Goal: Task Accomplishment & Management: Complete application form

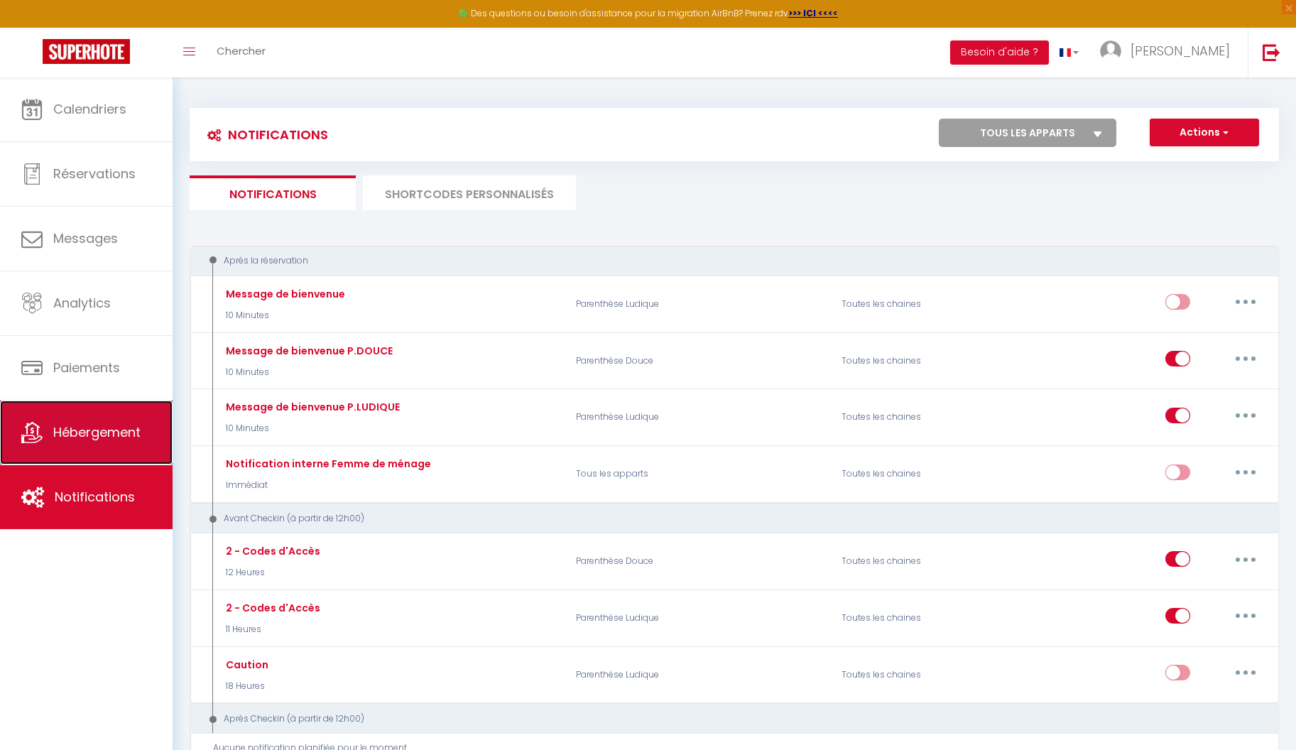
click at [106, 431] on span "Hébergement" at bounding box center [96, 432] width 87 height 18
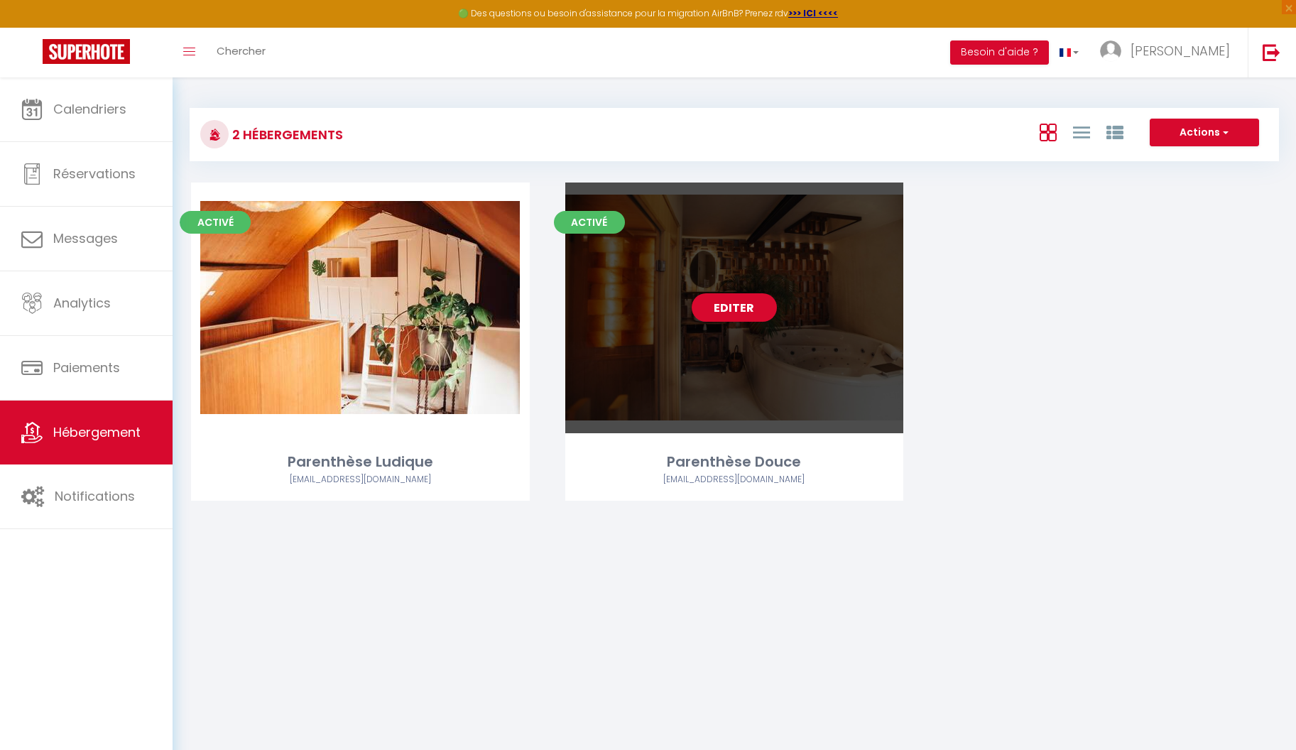
click at [727, 305] on link "Editer" at bounding box center [733, 307] width 85 height 28
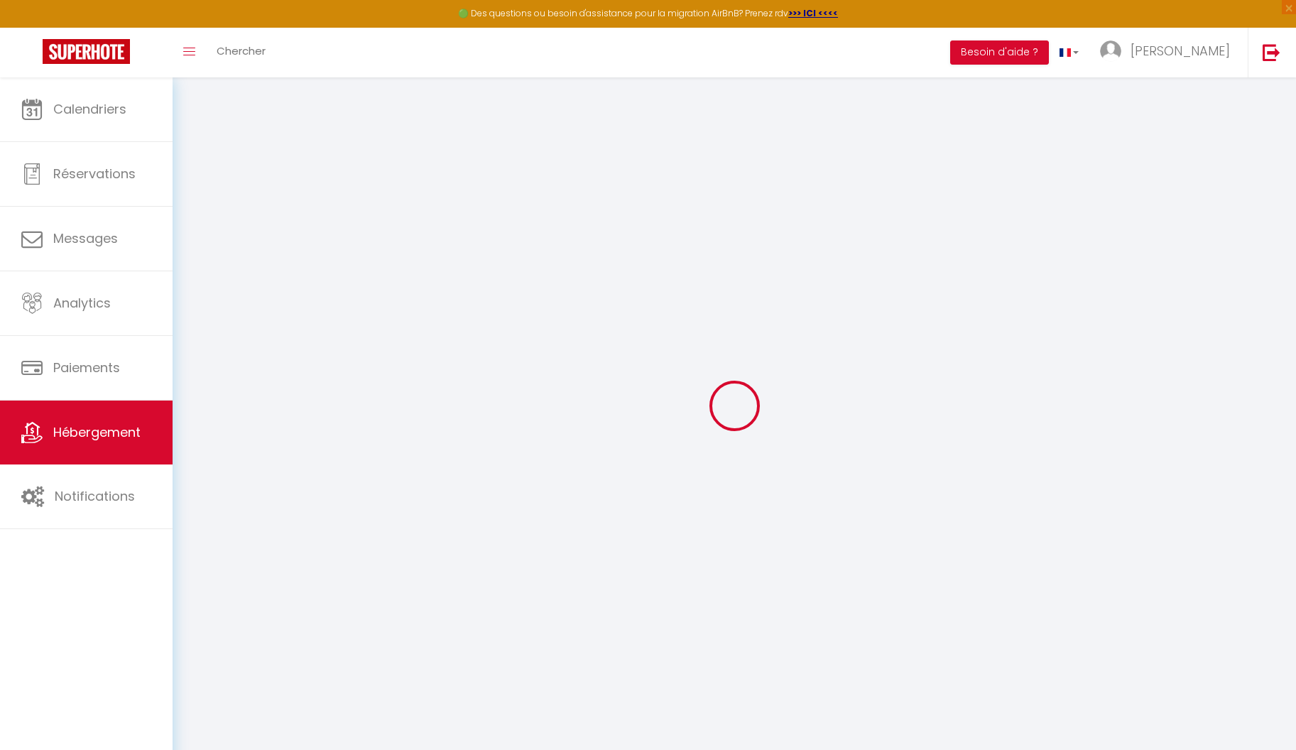
select select
type input "Parenthèse Douce"
type input "[STREET_ADDRESS]"
type input "59000"
type input "Lille"
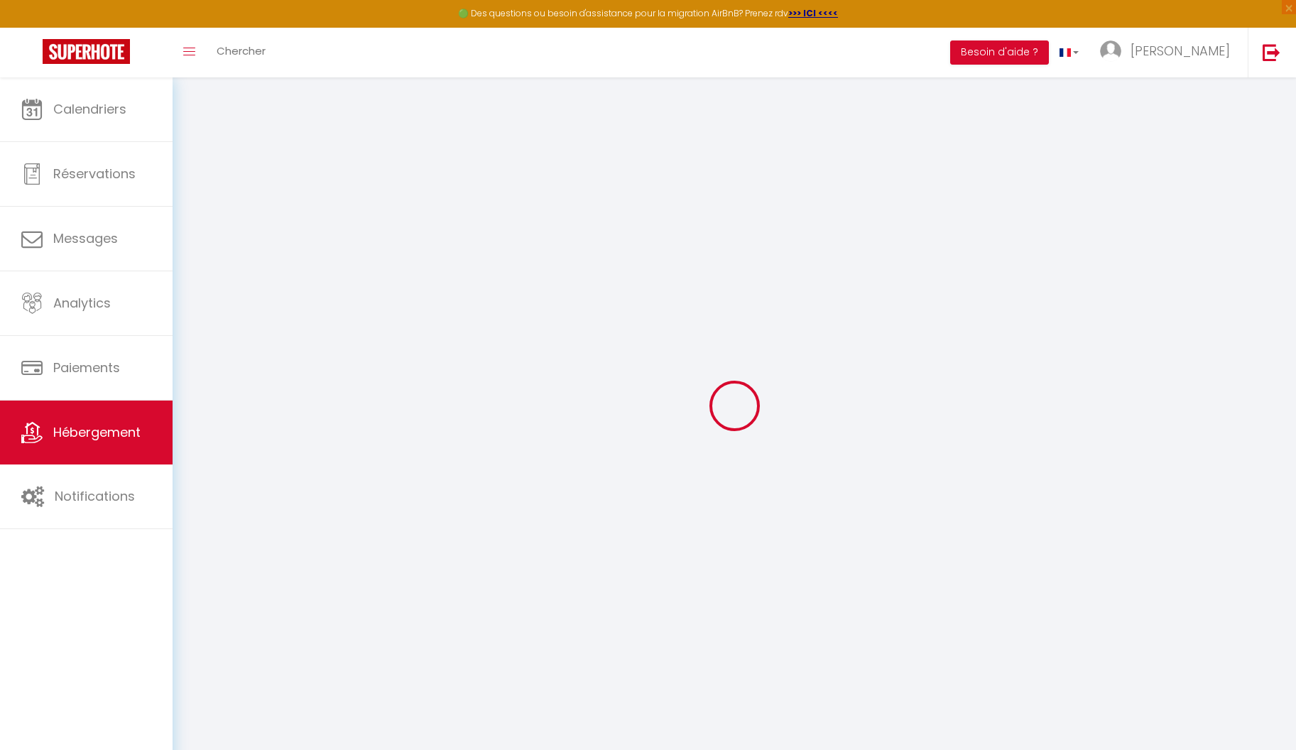
select select "1"
type input "SIREN 930016092"
select select "18:00"
select select "22:00"
select select "11:00"
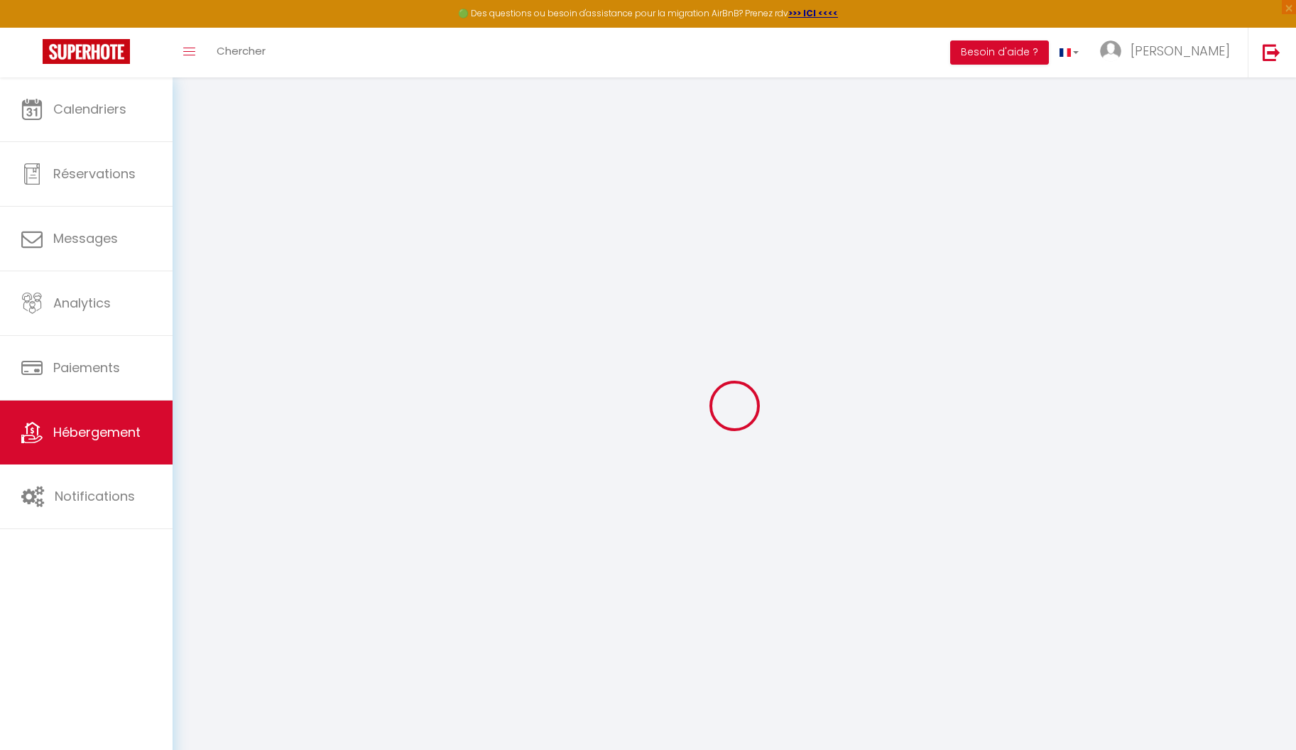
select select "30"
select select "120"
checkbox input "true"
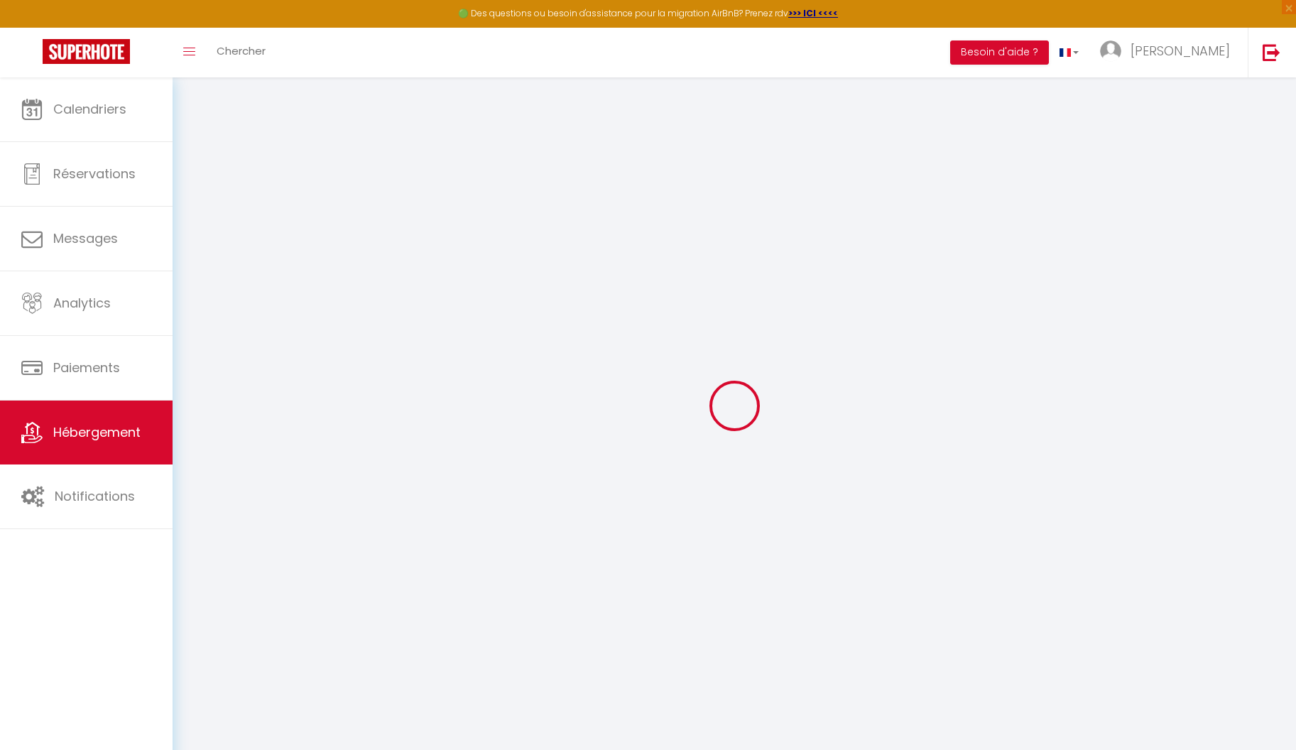
checkbox input "true"
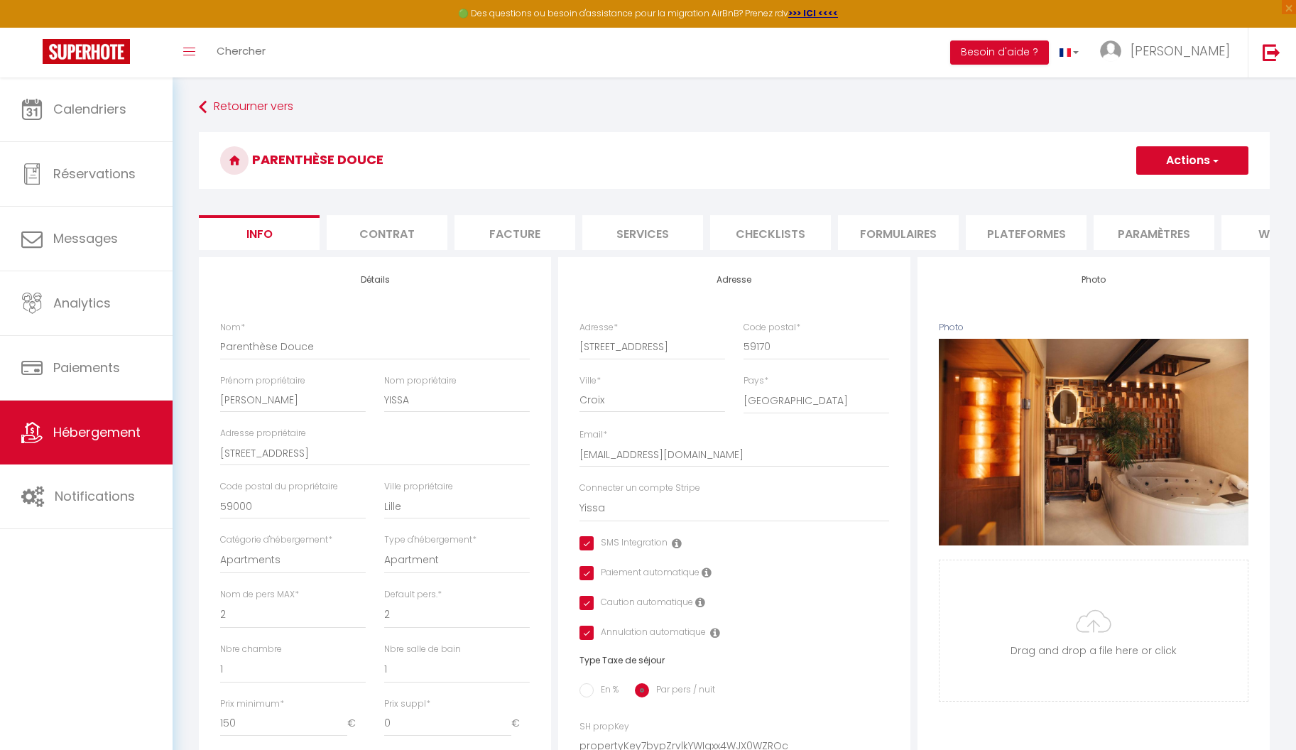
click at [513, 236] on li "Facture" at bounding box center [514, 232] width 121 height 35
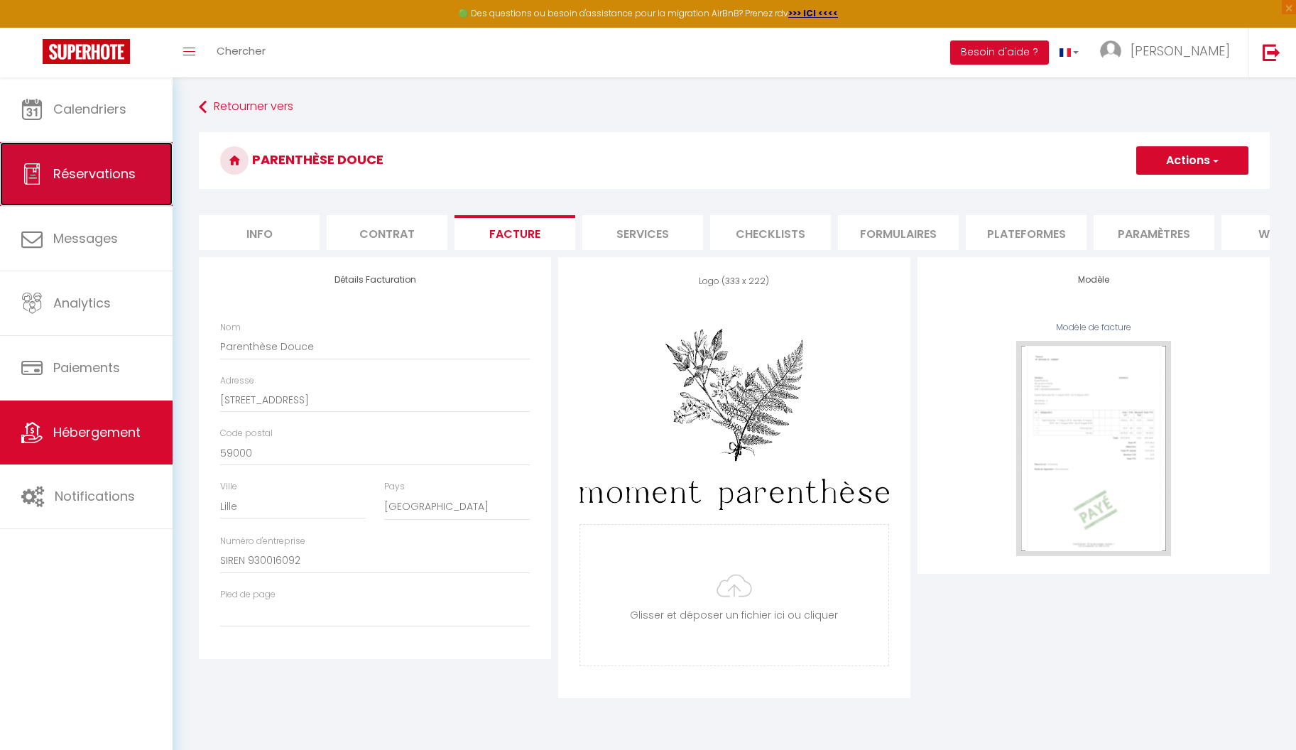
click at [114, 183] on link "Réservations" at bounding box center [86, 174] width 173 height 64
select select "not_cancelled"
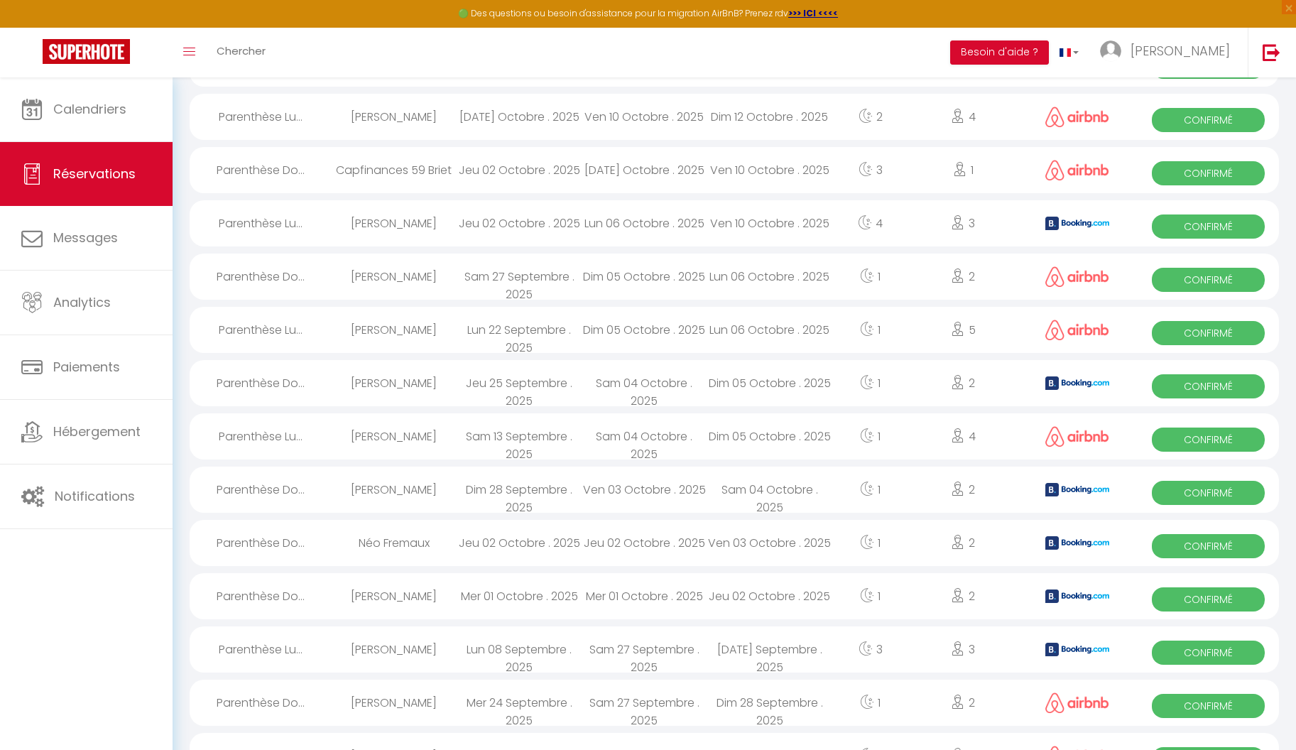
scroll to position [920, 0]
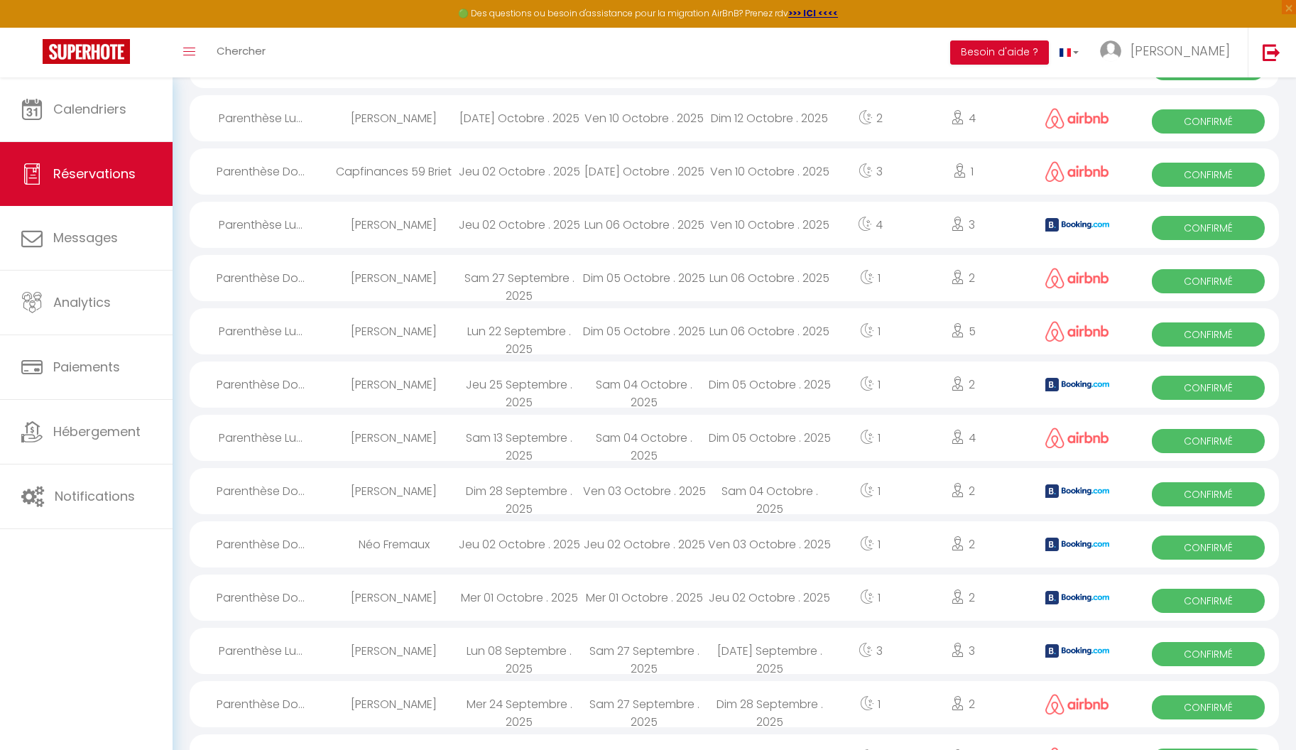
click at [387, 222] on div "[PERSON_NAME]" at bounding box center [393, 225] width 125 height 46
select select "OK"
select select "0"
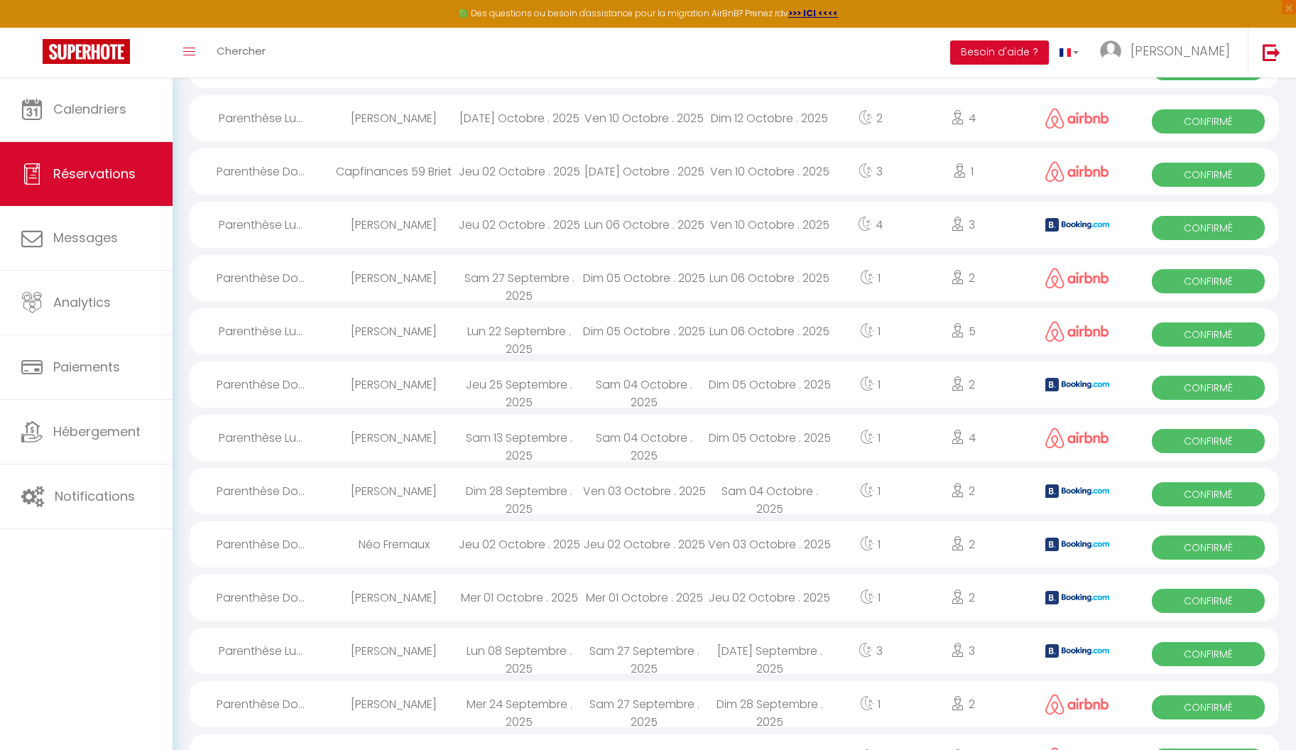
select select "1"
select select
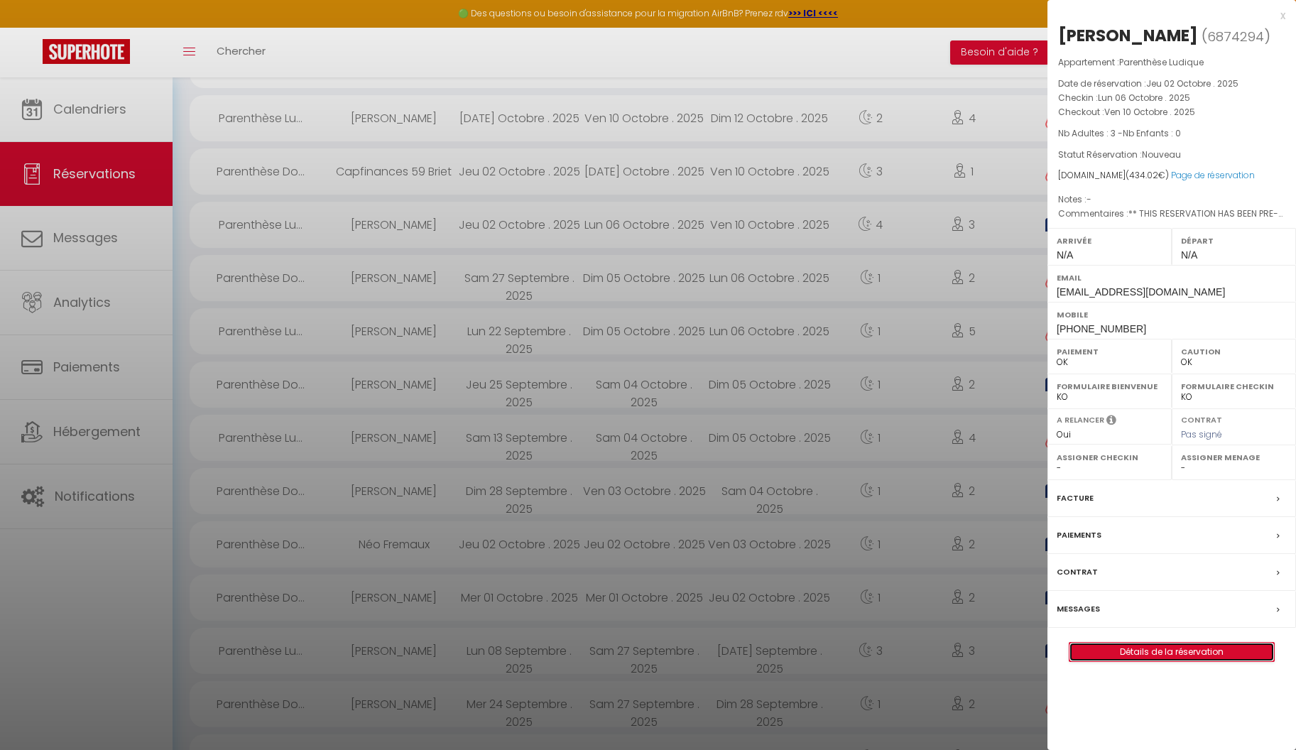
click at [1179, 645] on link "Détails de la réservation" at bounding box center [1171, 651] width 204 height 18
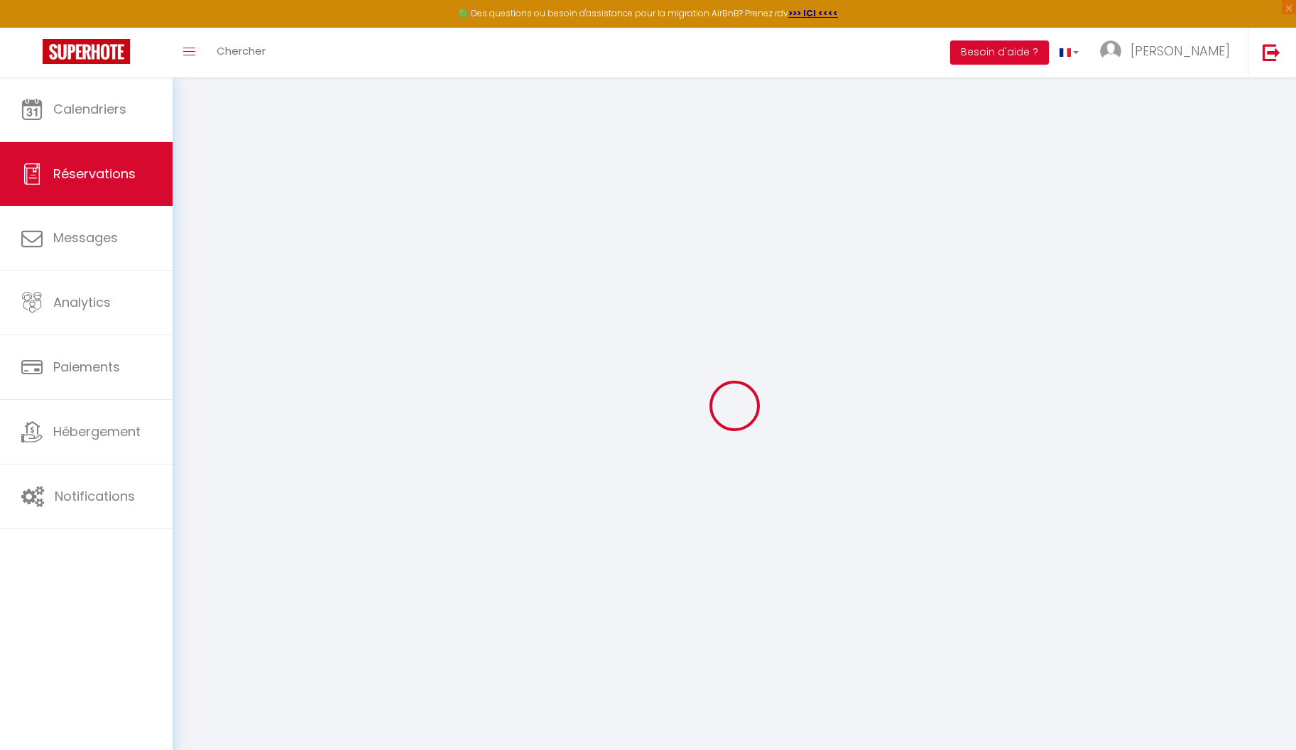
type input "[PERSON_NAME]"
type input "[EMAIL_ADDRESS][DOMAIN_NAME]"
type input "[PHONE_NUMBER]"
type input "93073"
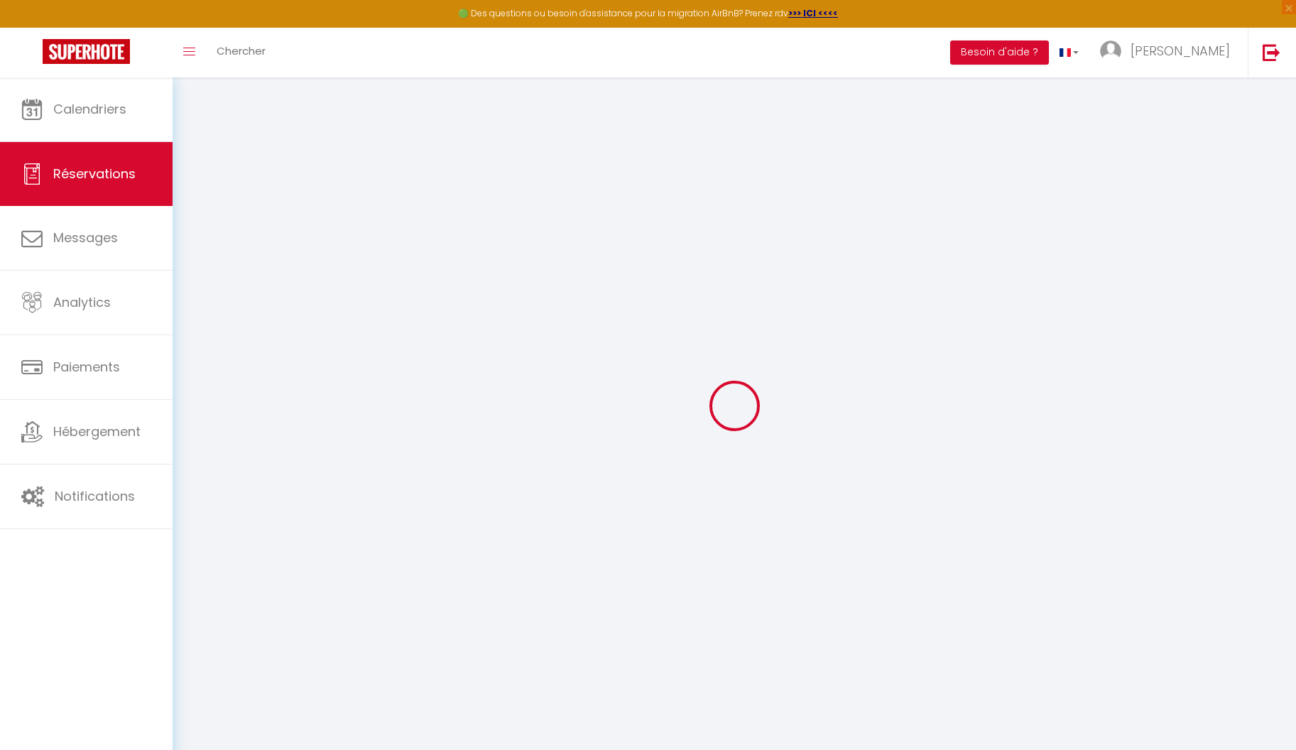
type input "[STREET_ADDRESS]"
type input "Neutraubling"
select select "DE"
type input "62.1"
type input "6.08"
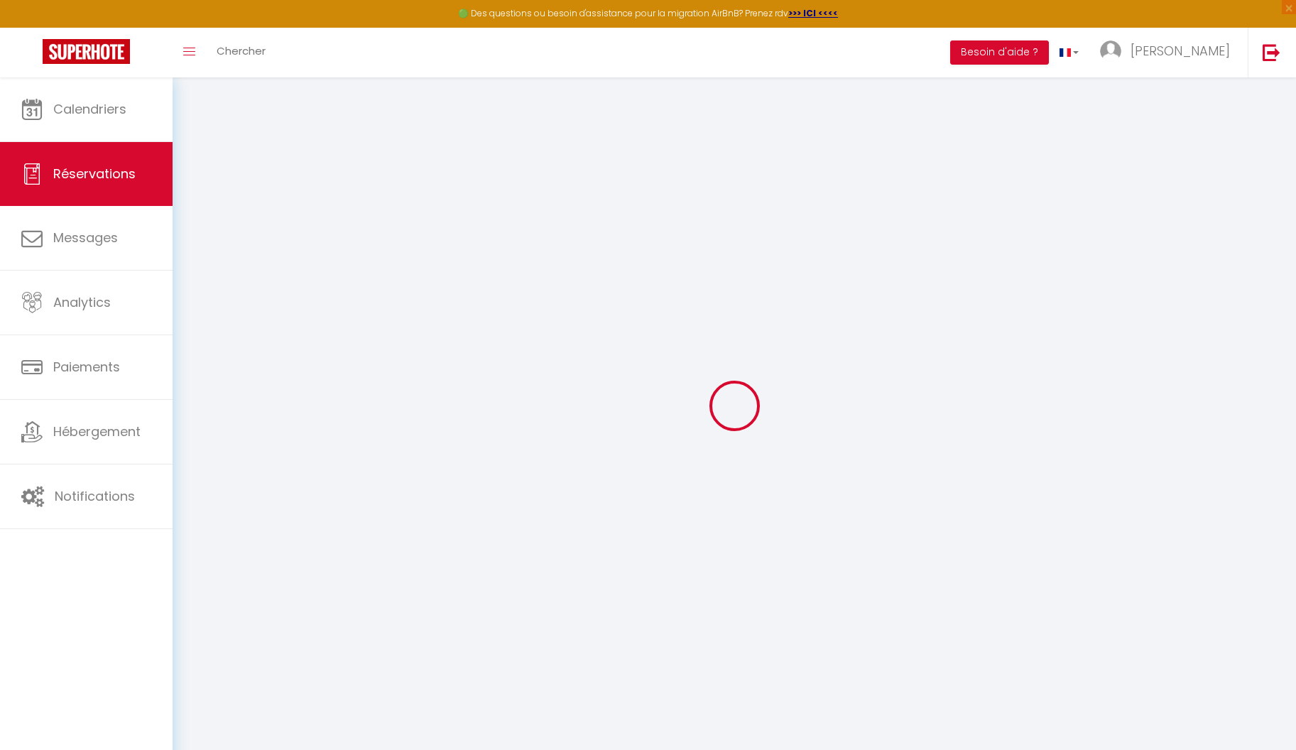
select select "75737"
select select "1"
select select
type input "3"
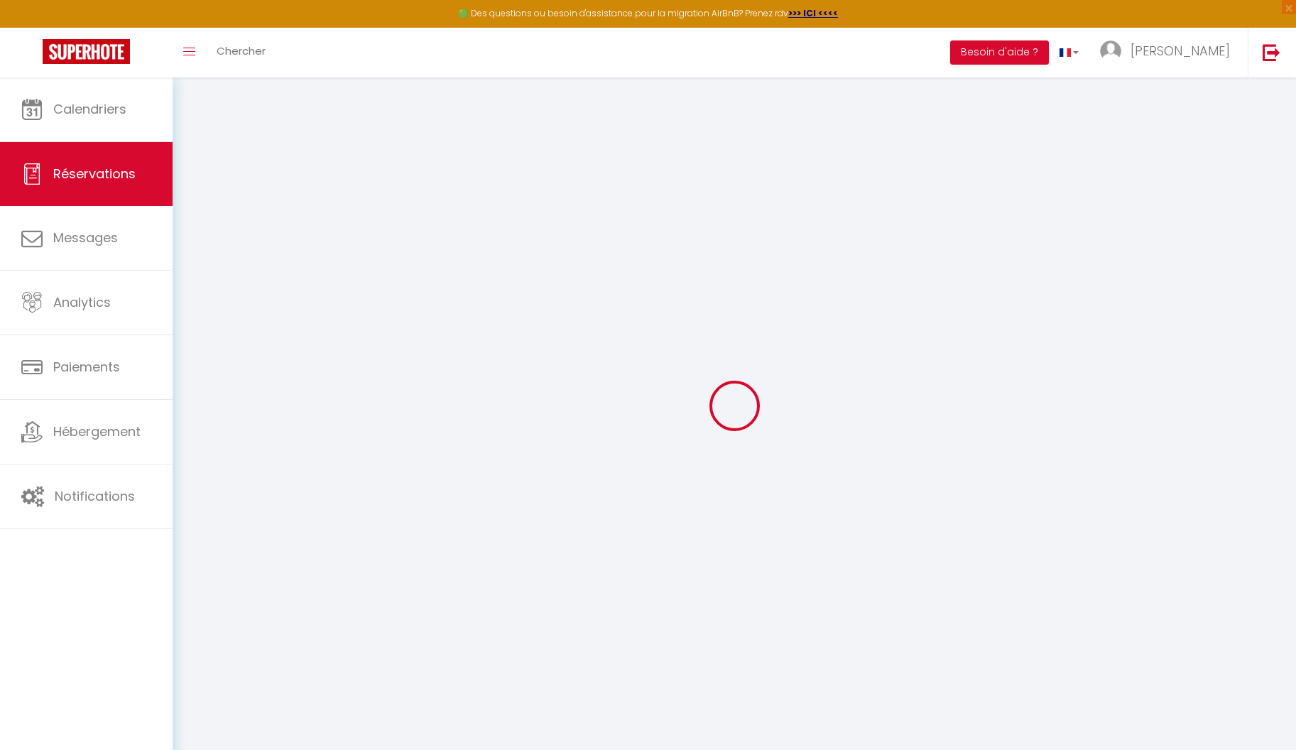
select select "12"
select select "15"
type input "364"
checkbox input "false"
type input "0"
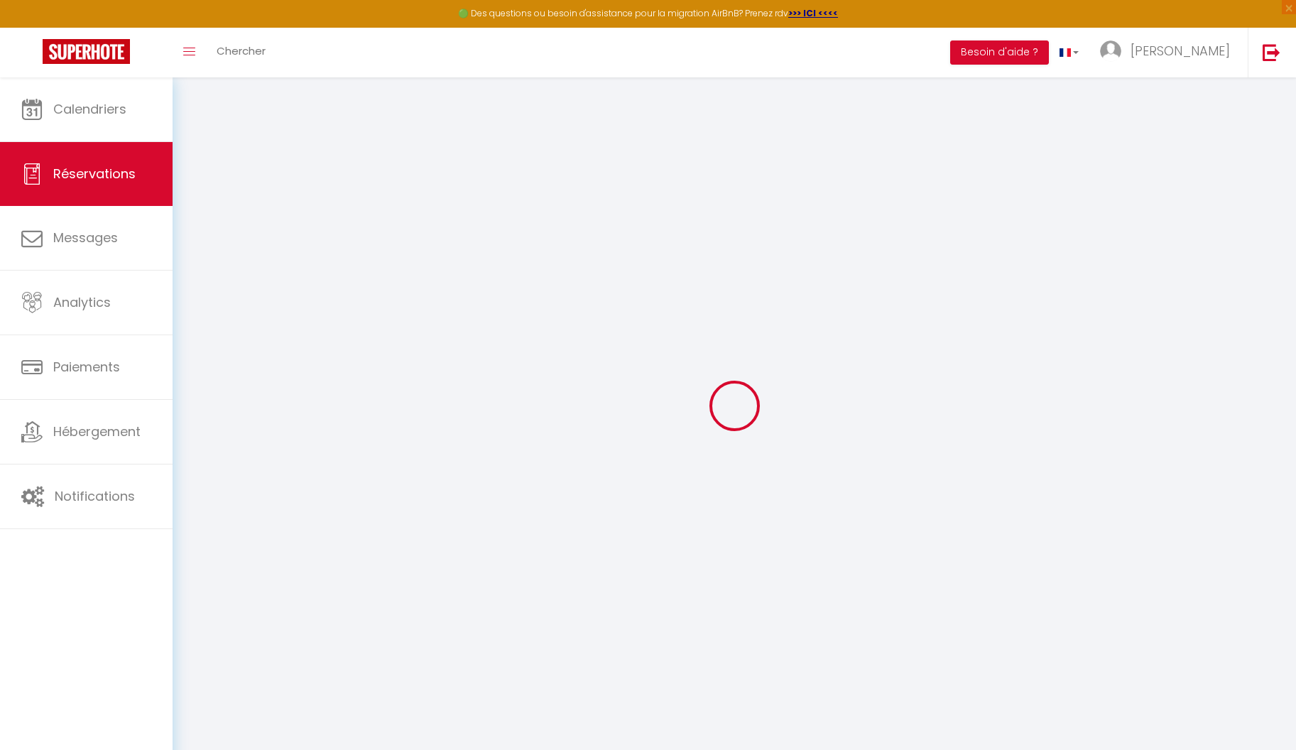
select select "2"
type input "0"
select index
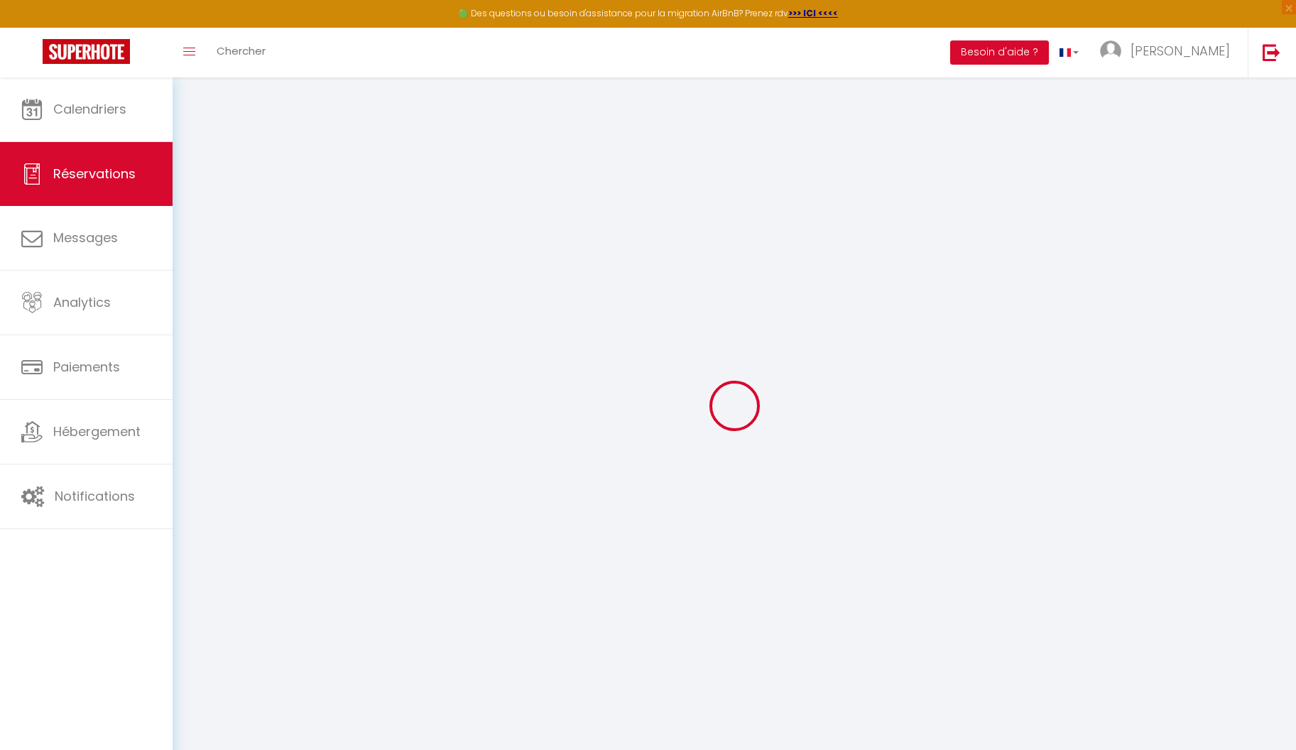
select select
checkbox input "false"
select index
select select
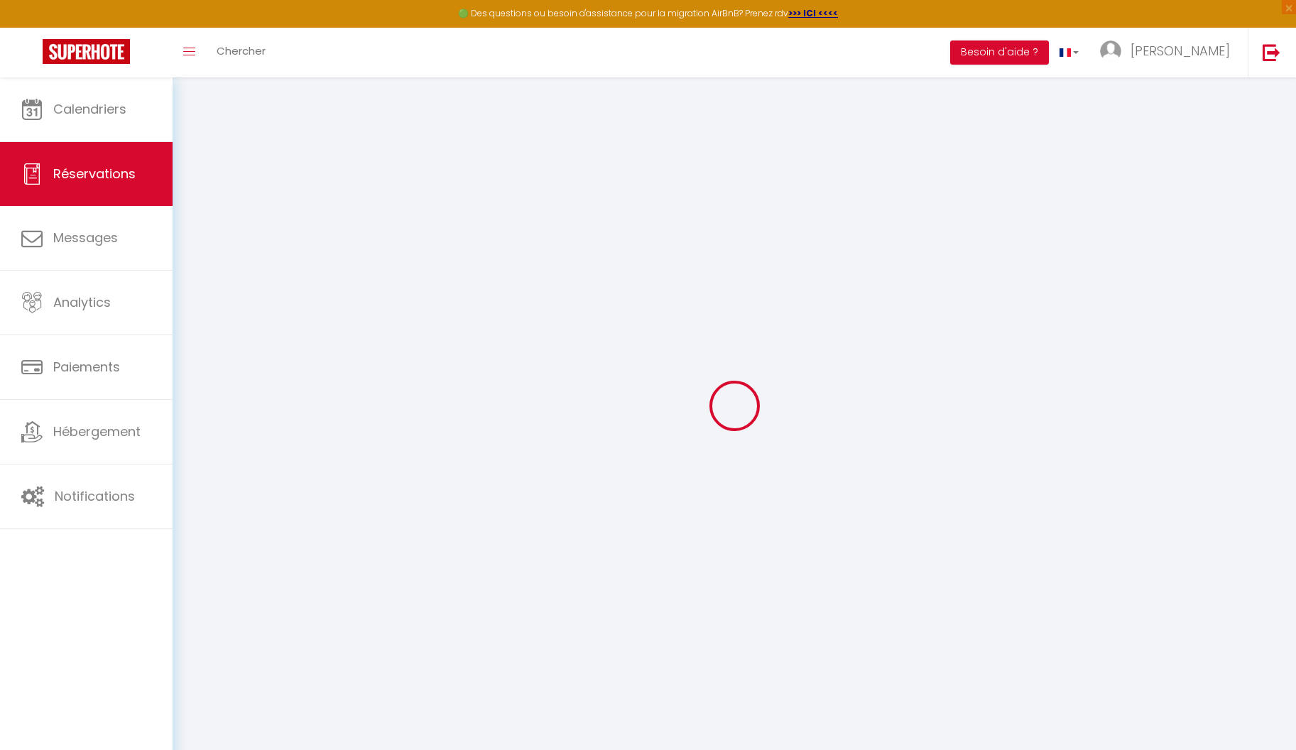
select select
checkbox input "false"
select index
select select
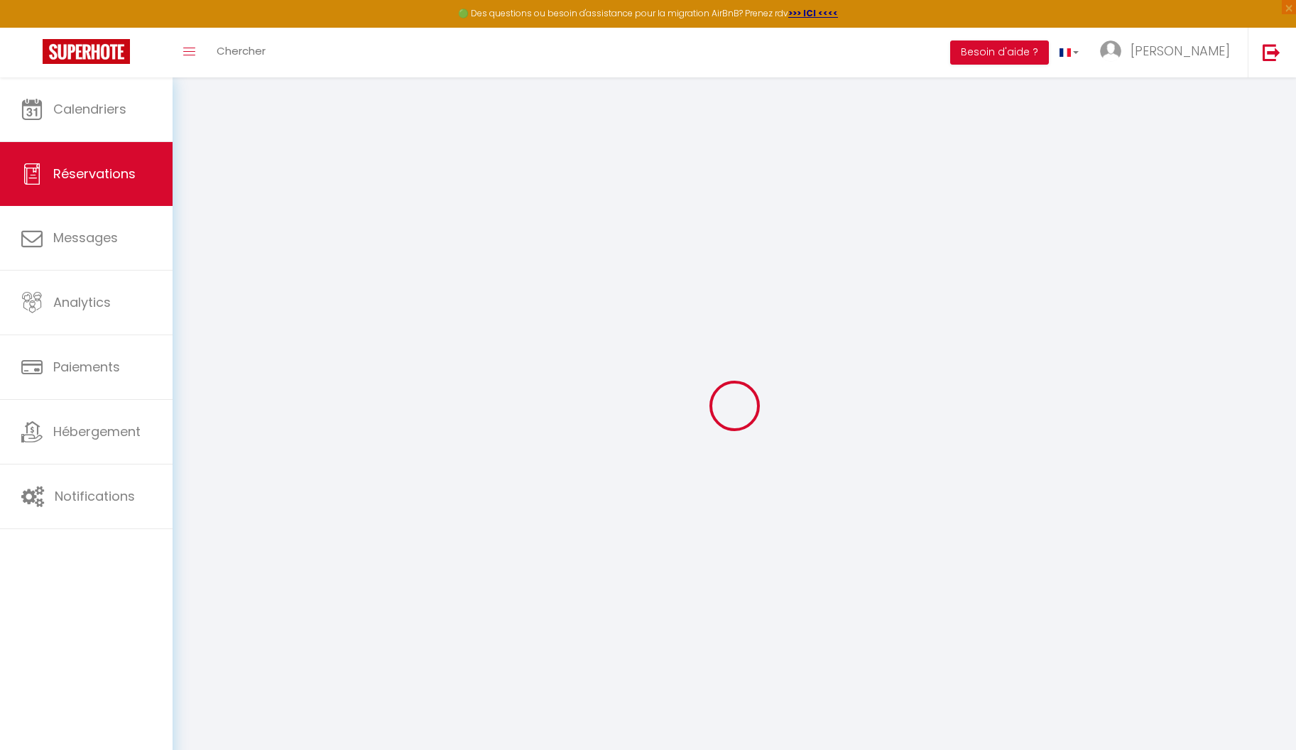
checkbox input "false"
type textarea "** THIS RESERVATION HAS BEEN PRE-PAID ** Reservation has a cancellation grace p…"
select index
type input "50"
type input "20.02"
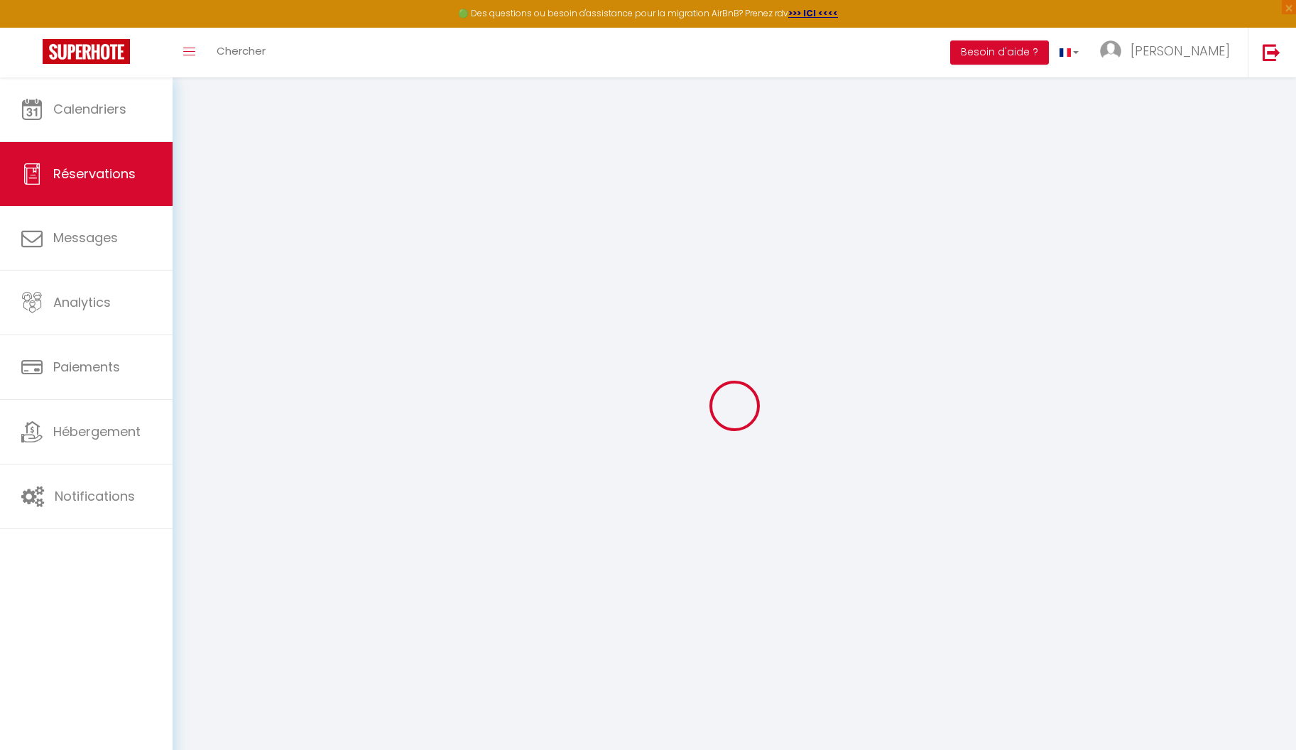
select select
checkbox input "false"
select index
checkbox input "false"
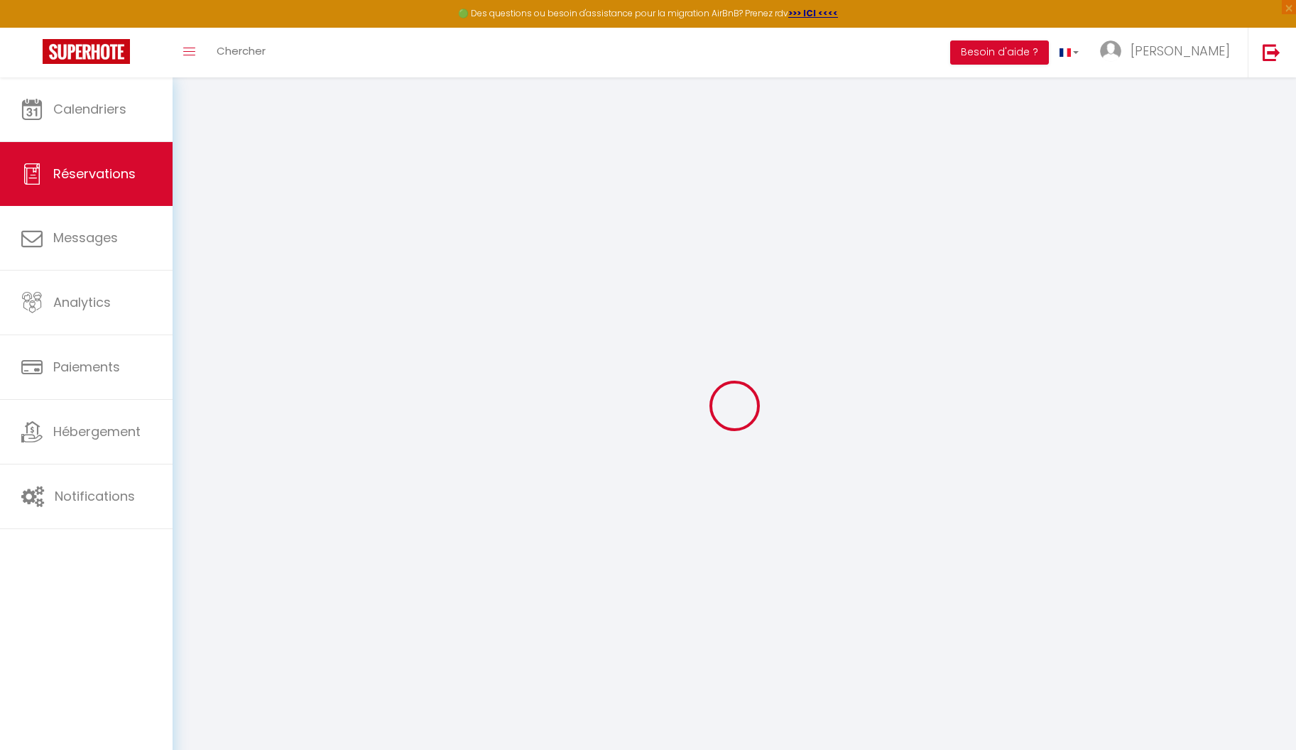
select index
select select
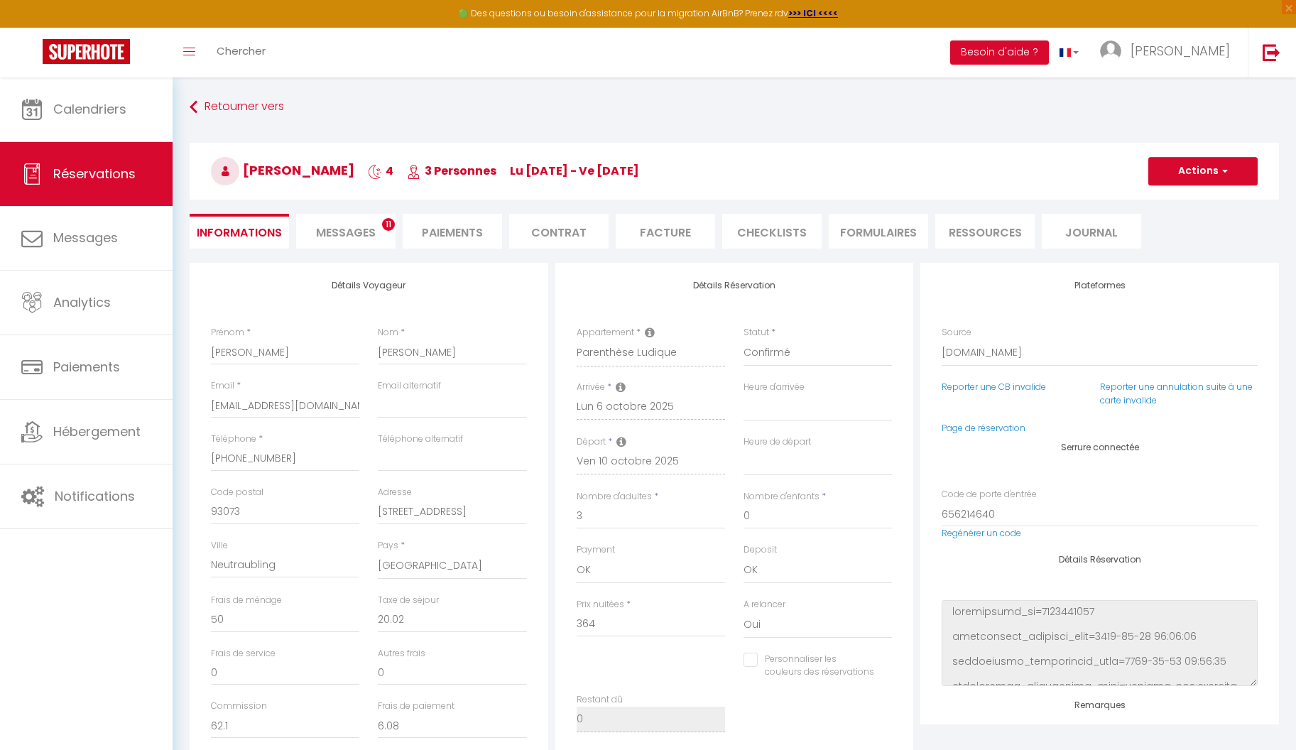
click at [653, 231] on li "Facture" at bounding box center [665, 231] width 99 height 35
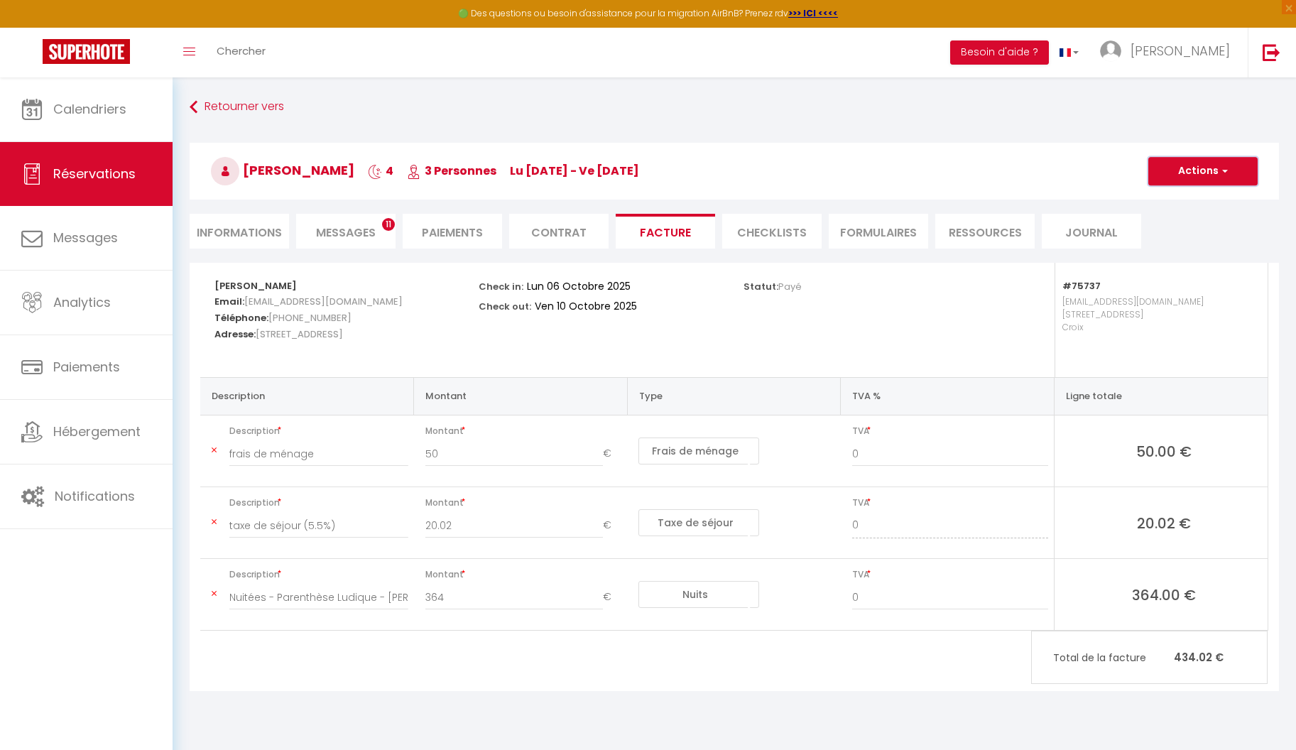
click at [1225, 175] on span "button" at bounding box center [1222, 171] width 9 height 13
click at [1218, 222] on link "Aperçu et éditer" at bounding box center [1191, 221] width 119 height 18
click at [107, 180] on span "Réservations" at bounding box center [94, 174] width 82 height 18
select select "not_cancelled"
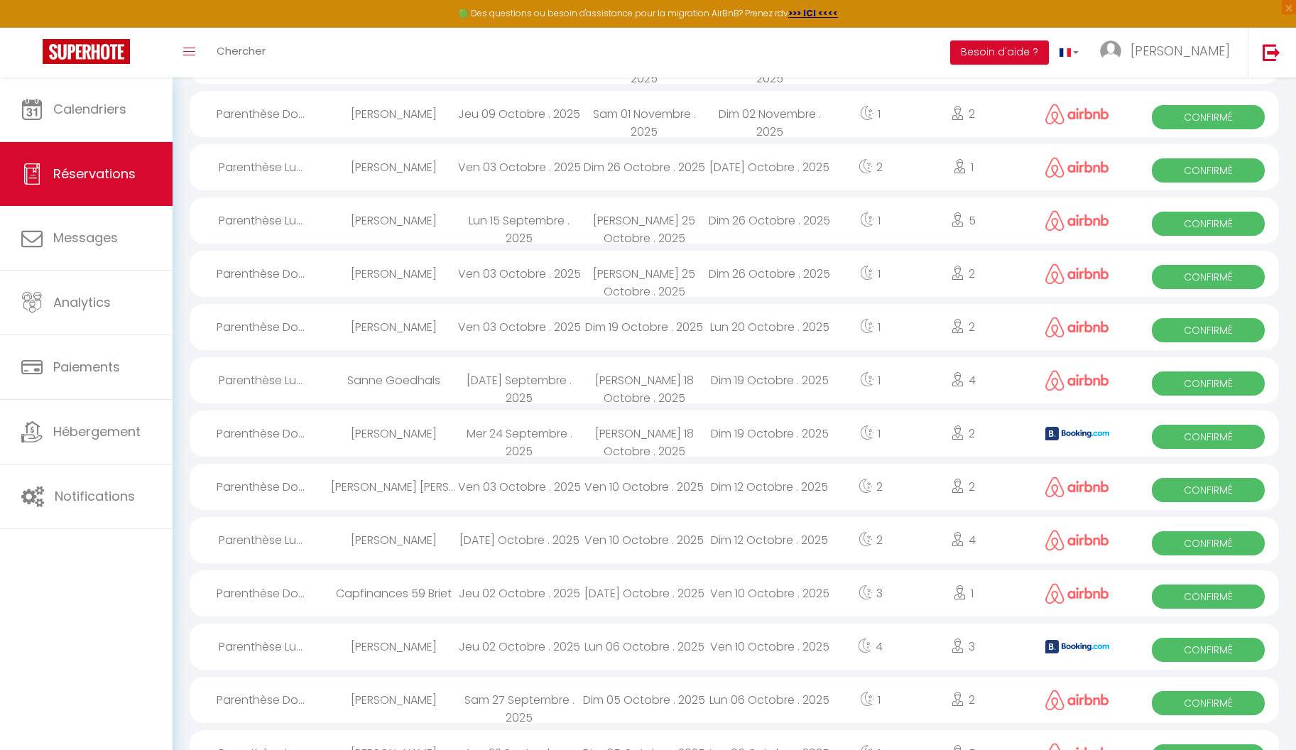
scroll to position [512, 0]
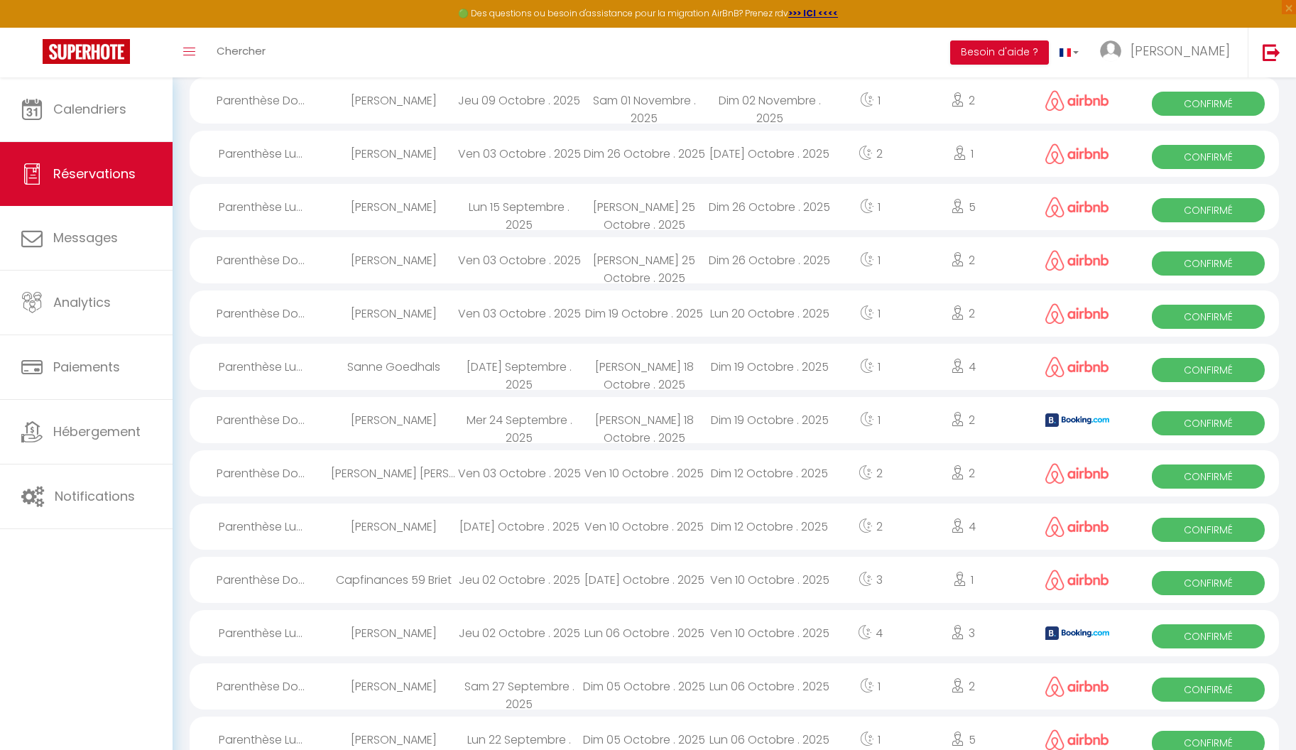
click at [546, 529] on div "[DATE] Octobre . 2025" at bounding box center [518, 526] width 125 height 46
select select "OK"
select select "0"
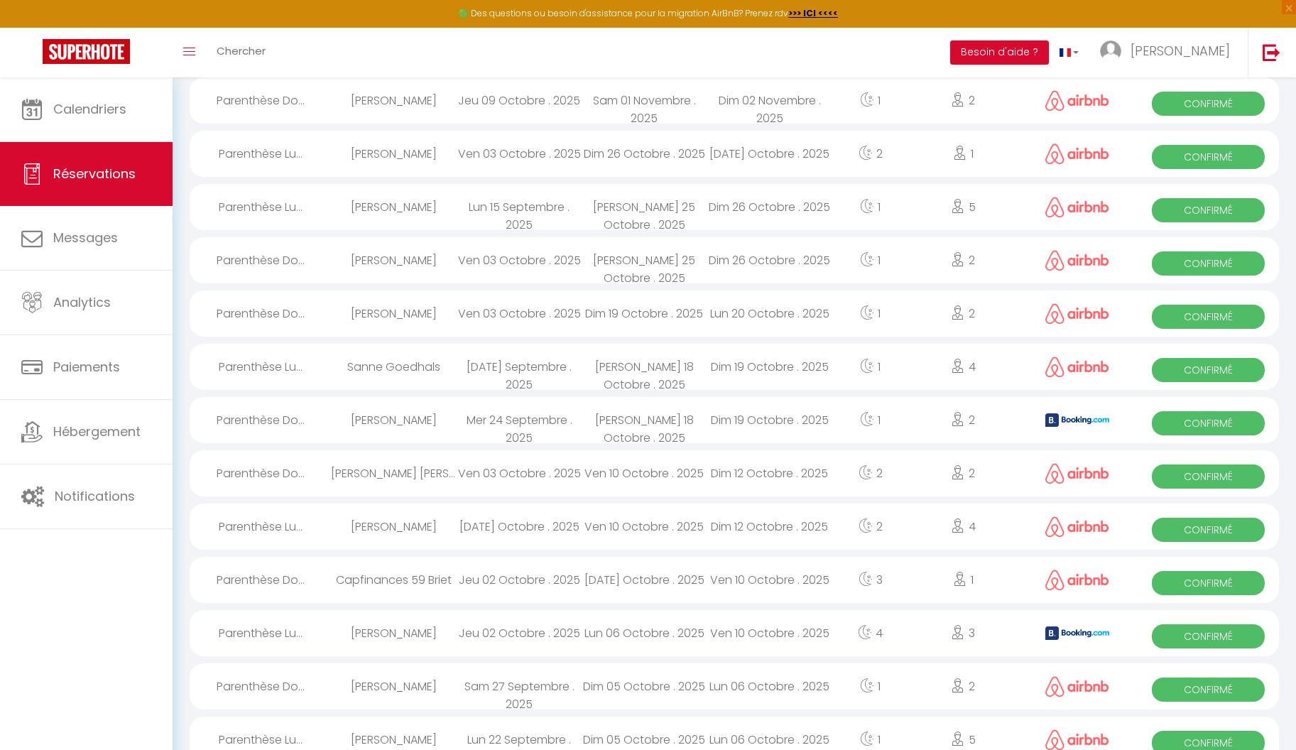
select select "1"
select select
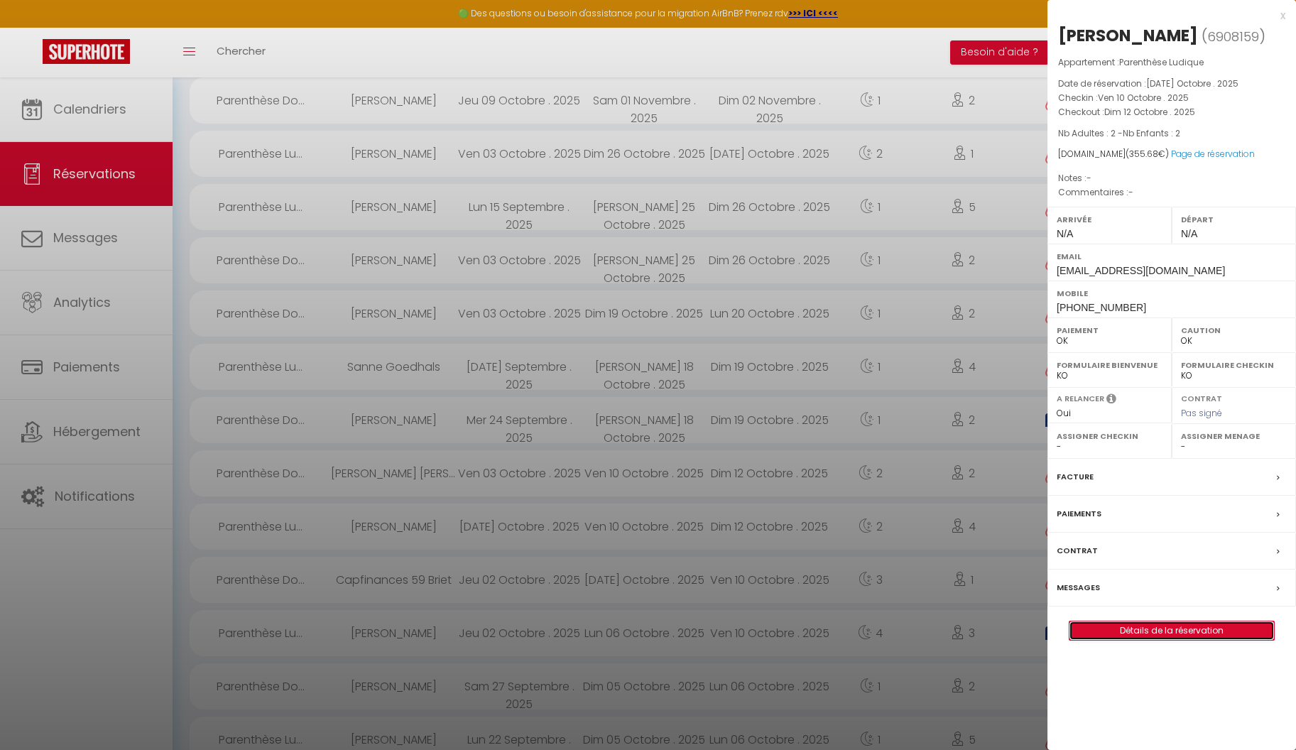
click at [1174, 626] on link "Détails de la réservation" at bounding box center [1171, 630] width 204 height 18
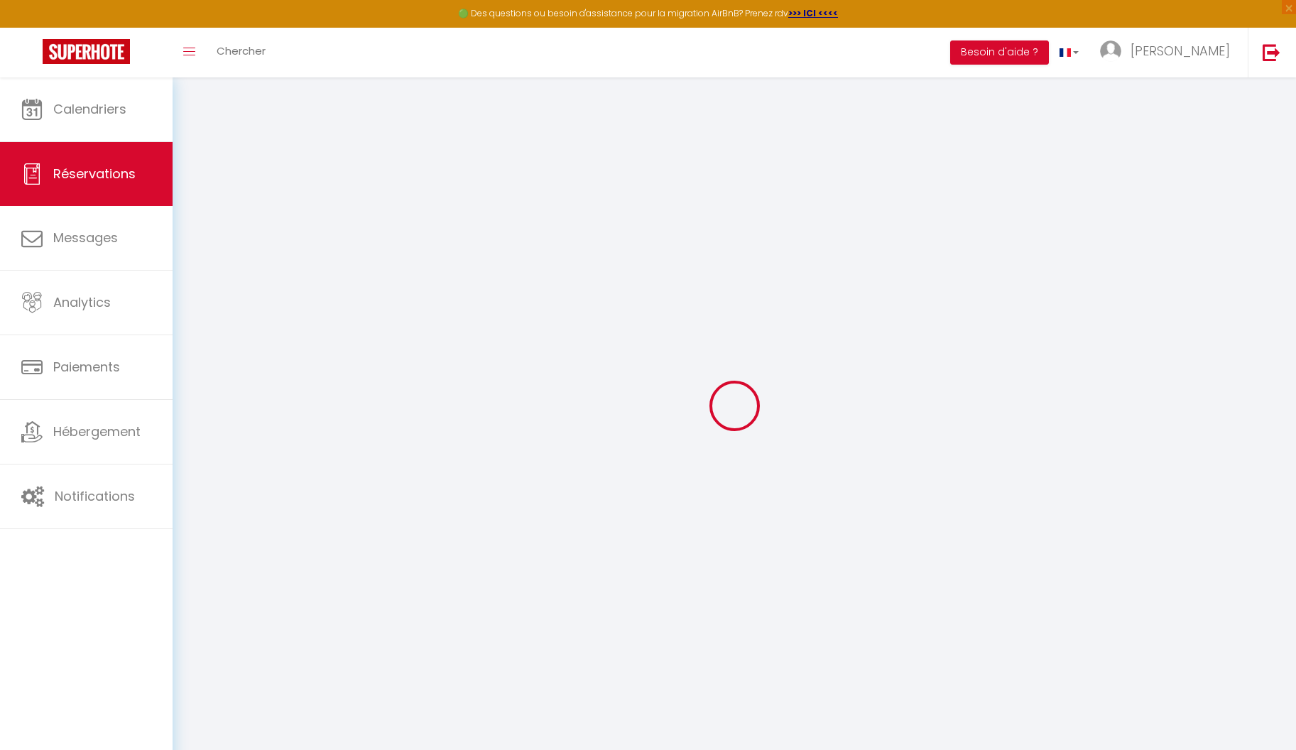
type input "Pépino"
type input "[PERSON_NAME]"
type input "[EMAIL_ADDRESS][DOMAIN_NAME]"
type input "[PHONE_NUMBER]"
select select
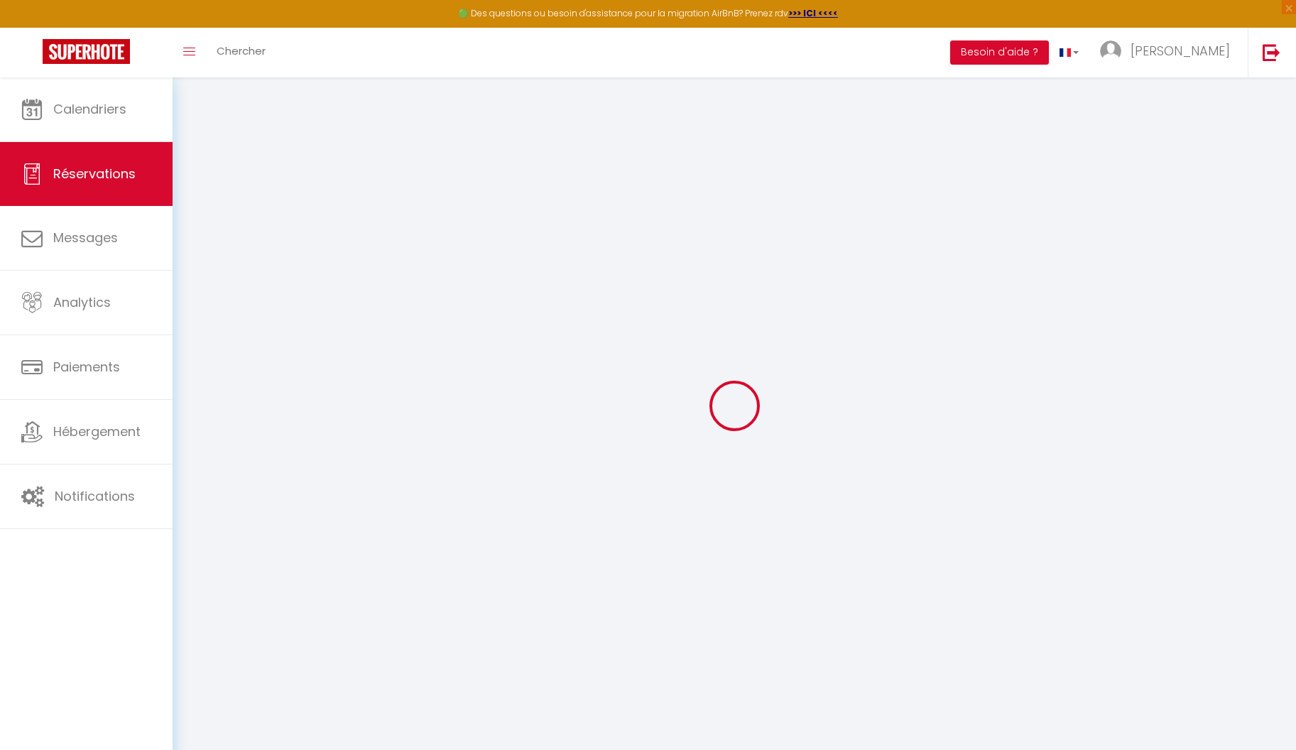
type input "62.56"
select select "75737"
select select "1"
select select
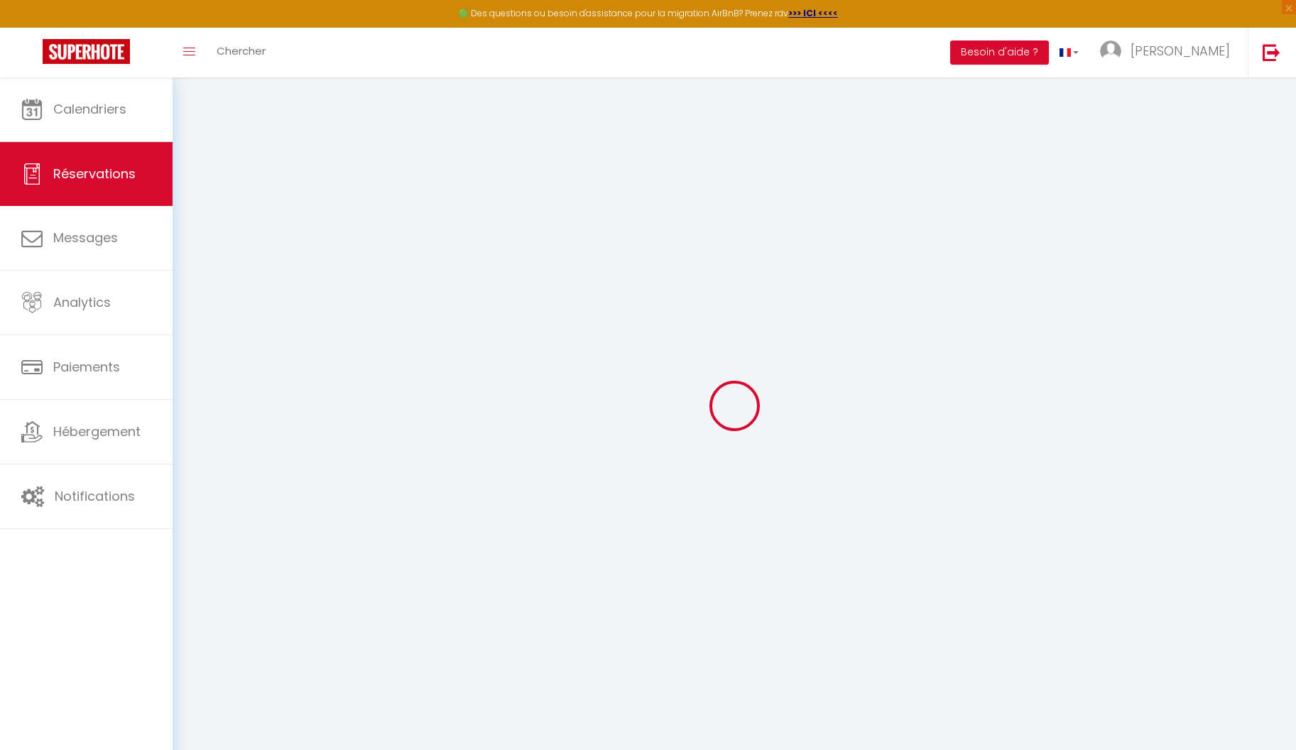
type input "2"
select select "12"
select select
type input "297.5"
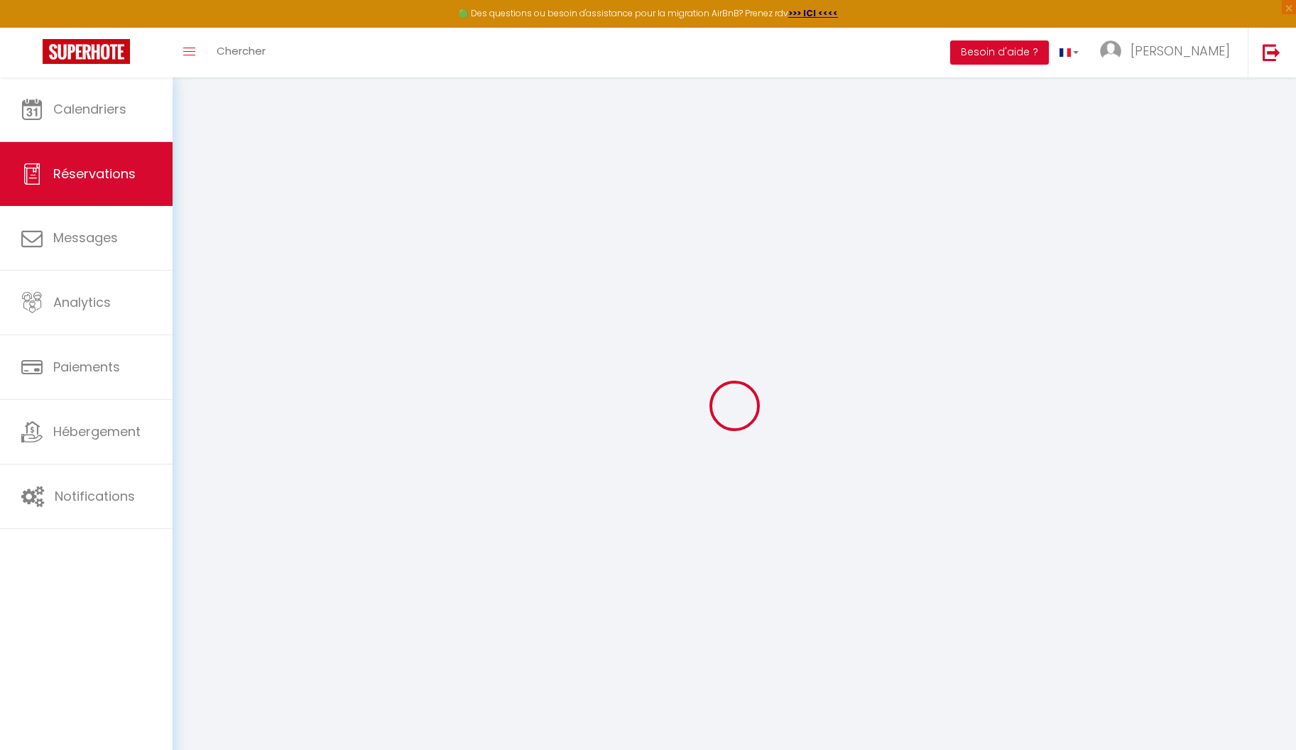
checkbox input "false"
type input "0"
select select "1"
type input "0"
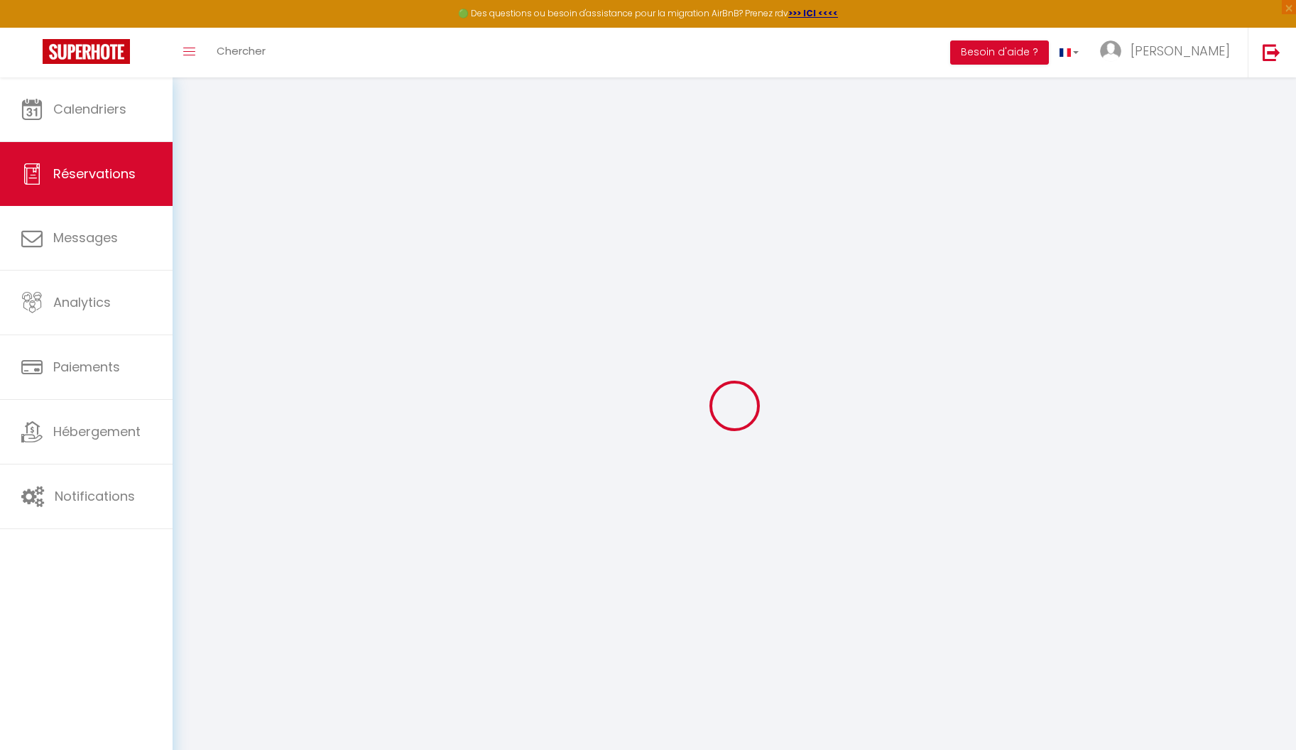
type input "0"
select index
select select
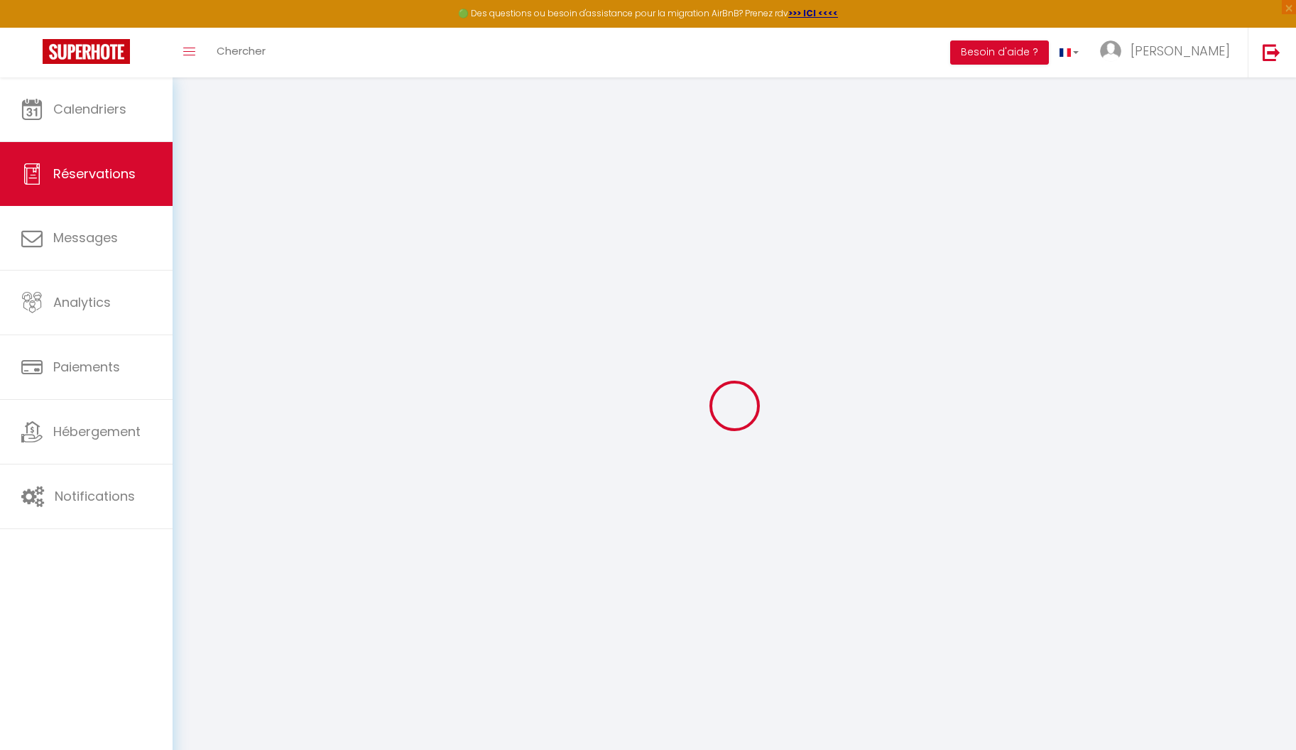
select select "15"
checkbox input "false"
select index
select select
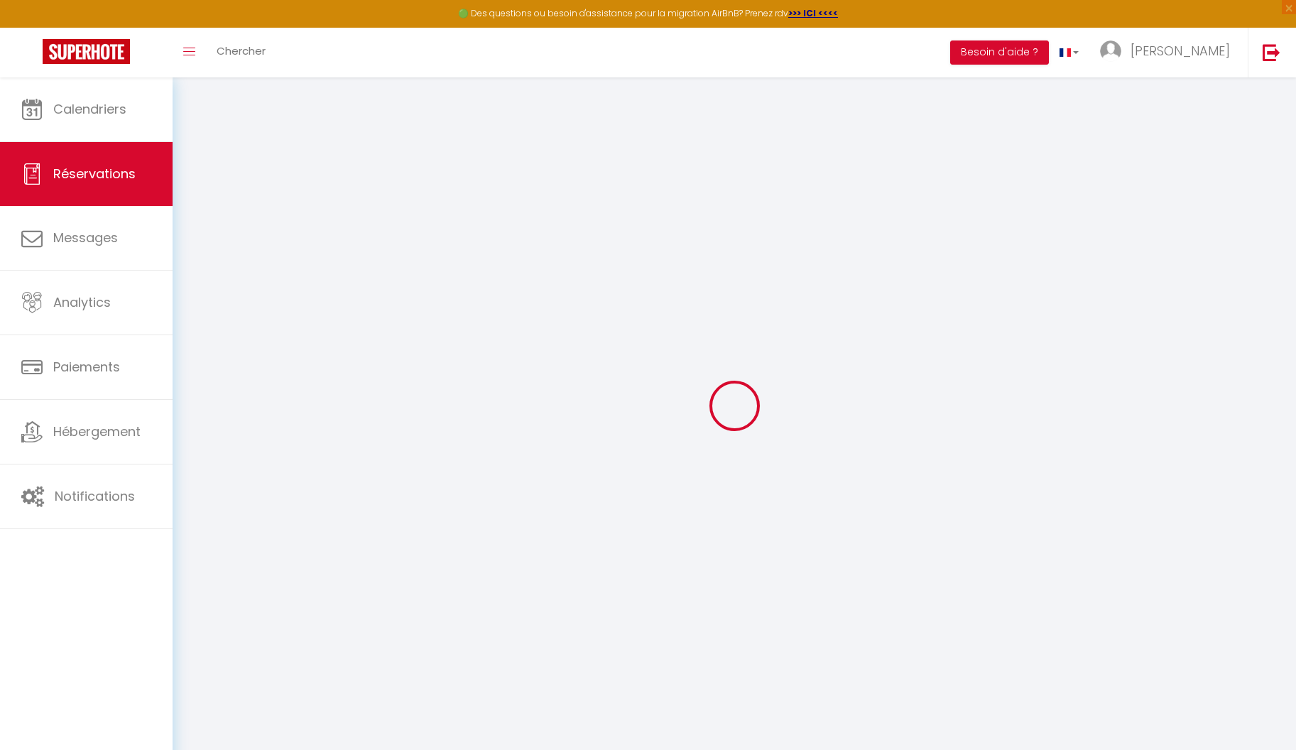
select select
checkbox input "false"
select index
select select
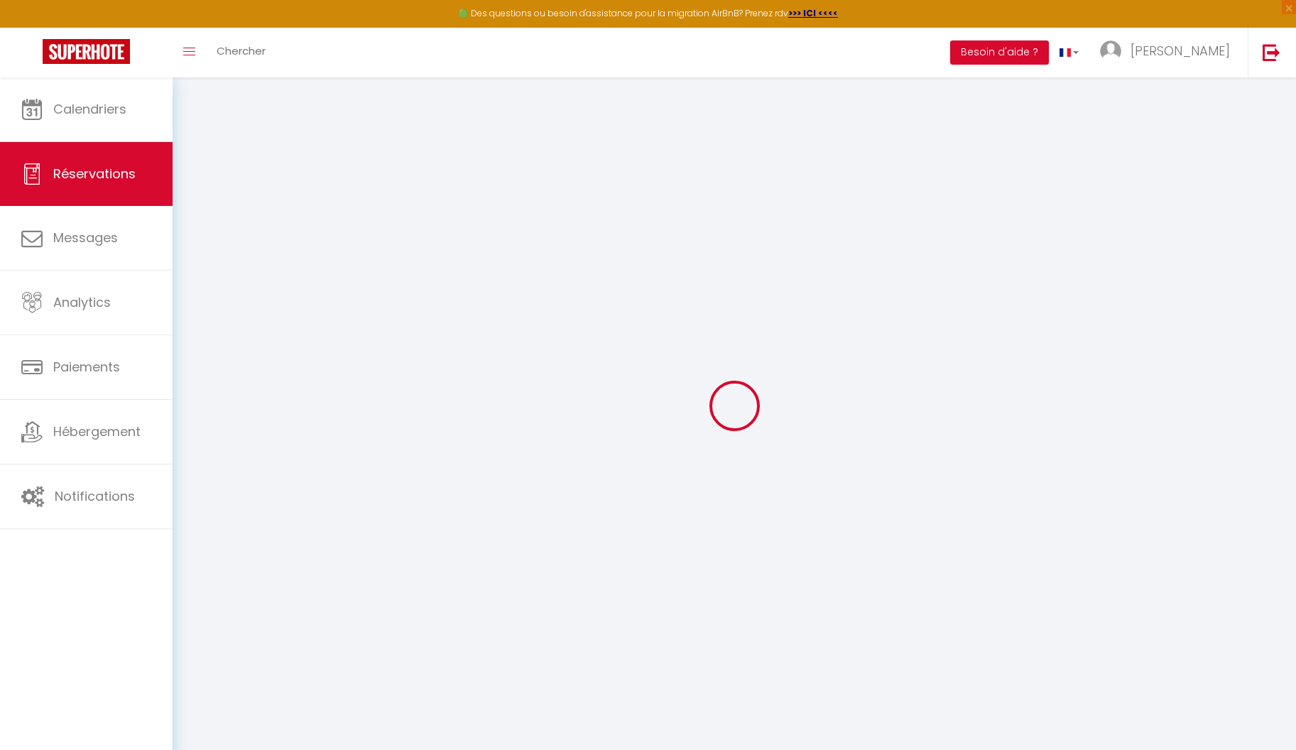
select select
checkbox input "false"
select index
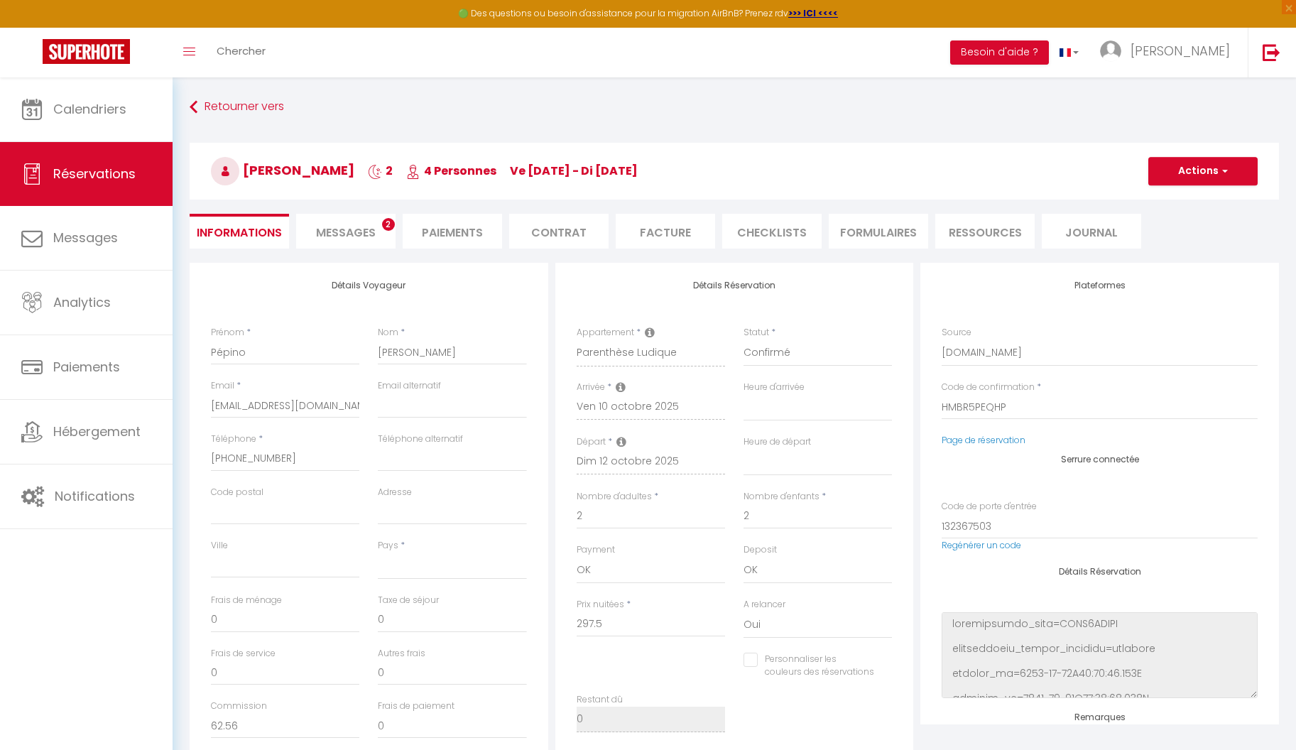
select select
type input "50"
type input "8.18"
select select
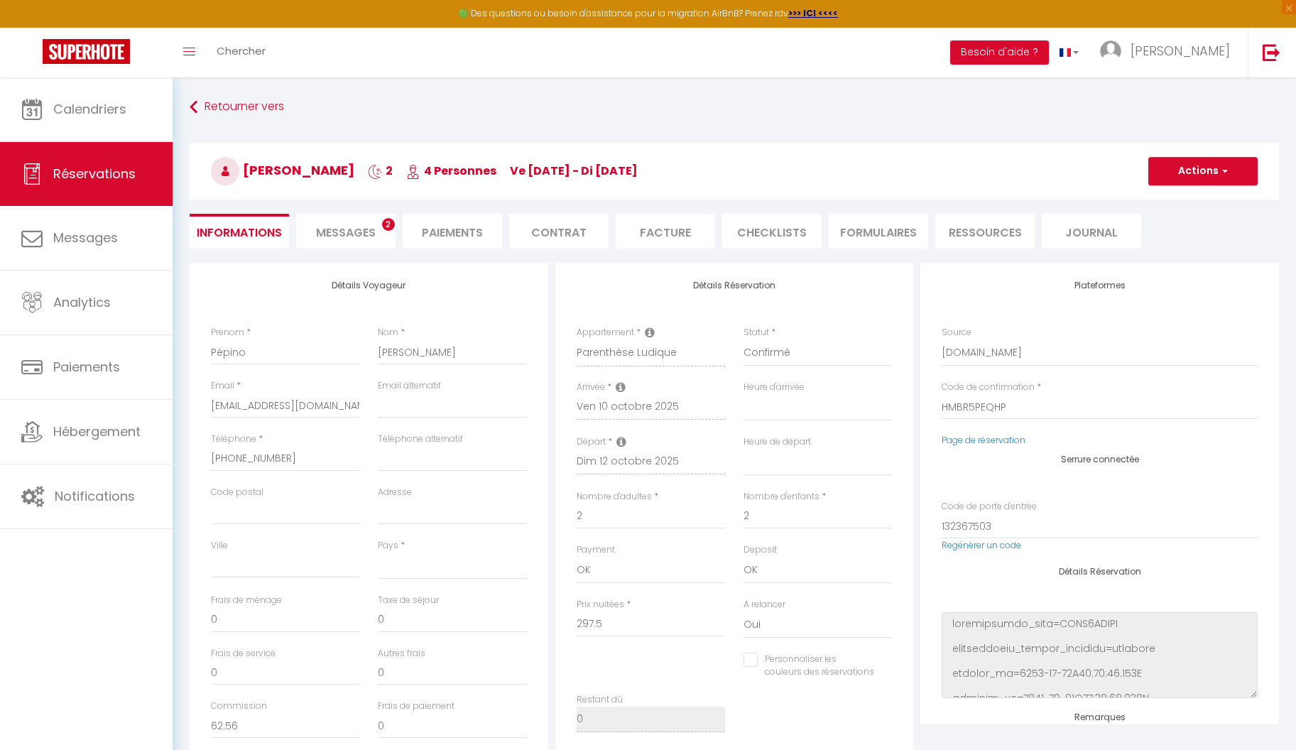
checkbox input "false"
select index
select select
checkbox input "false"
select index
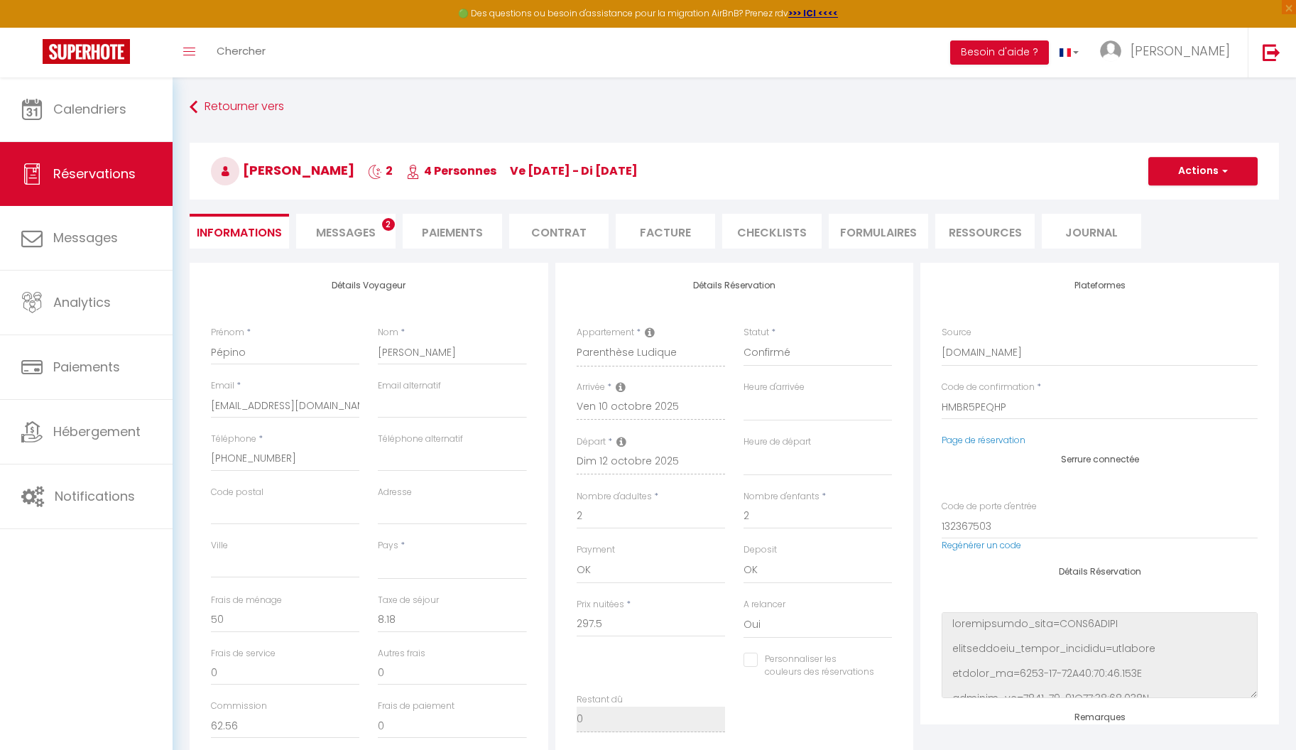
select select
click at [349, 234] on span "Messages" at bounding box center [346, 232] width 60 height 16
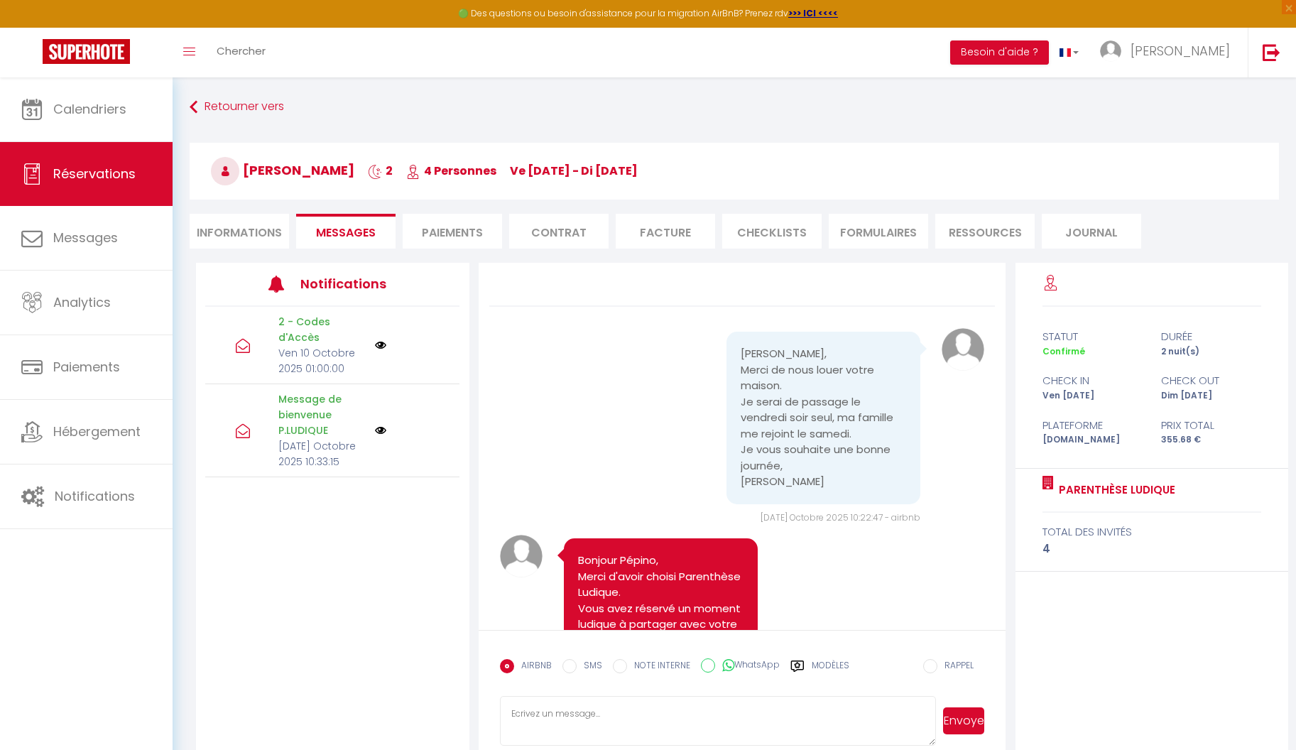
scroll to position [77, 0]
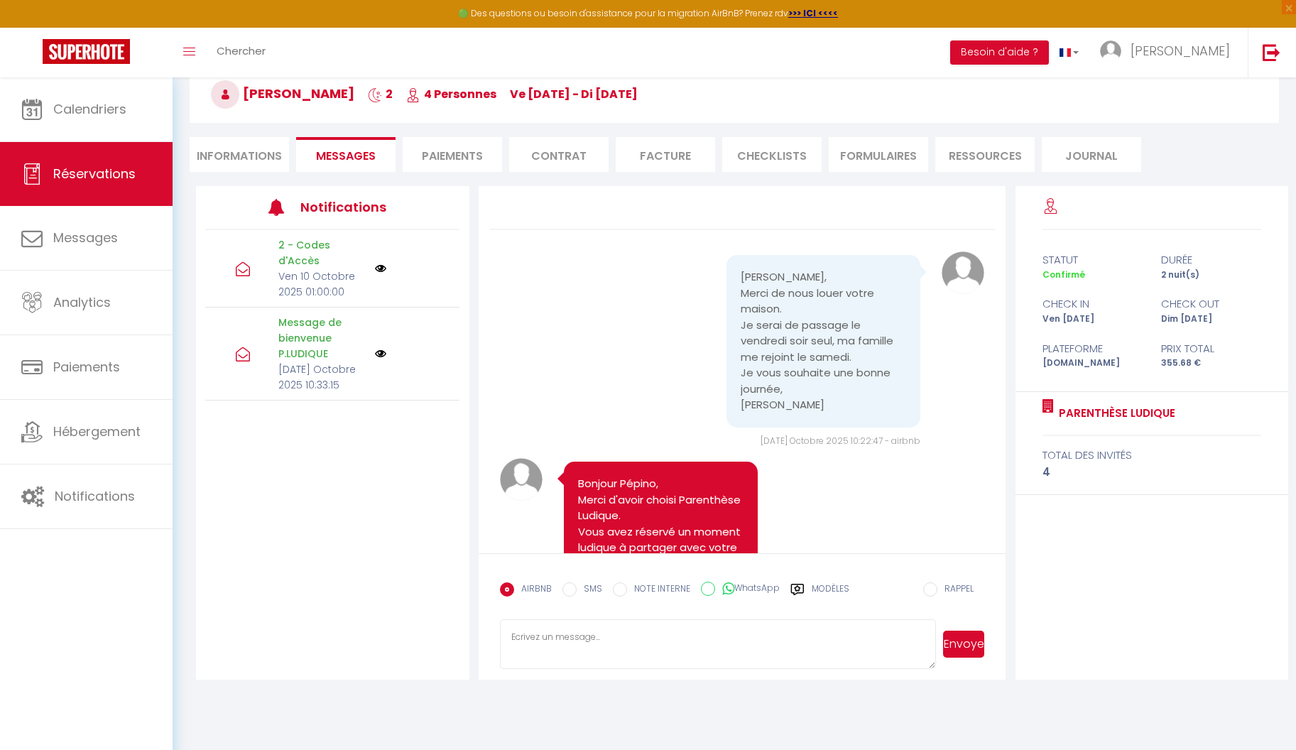
click at [226, 156] on li "Informations" at bounding box center [239, 154] width 99 height 35
select select
select index
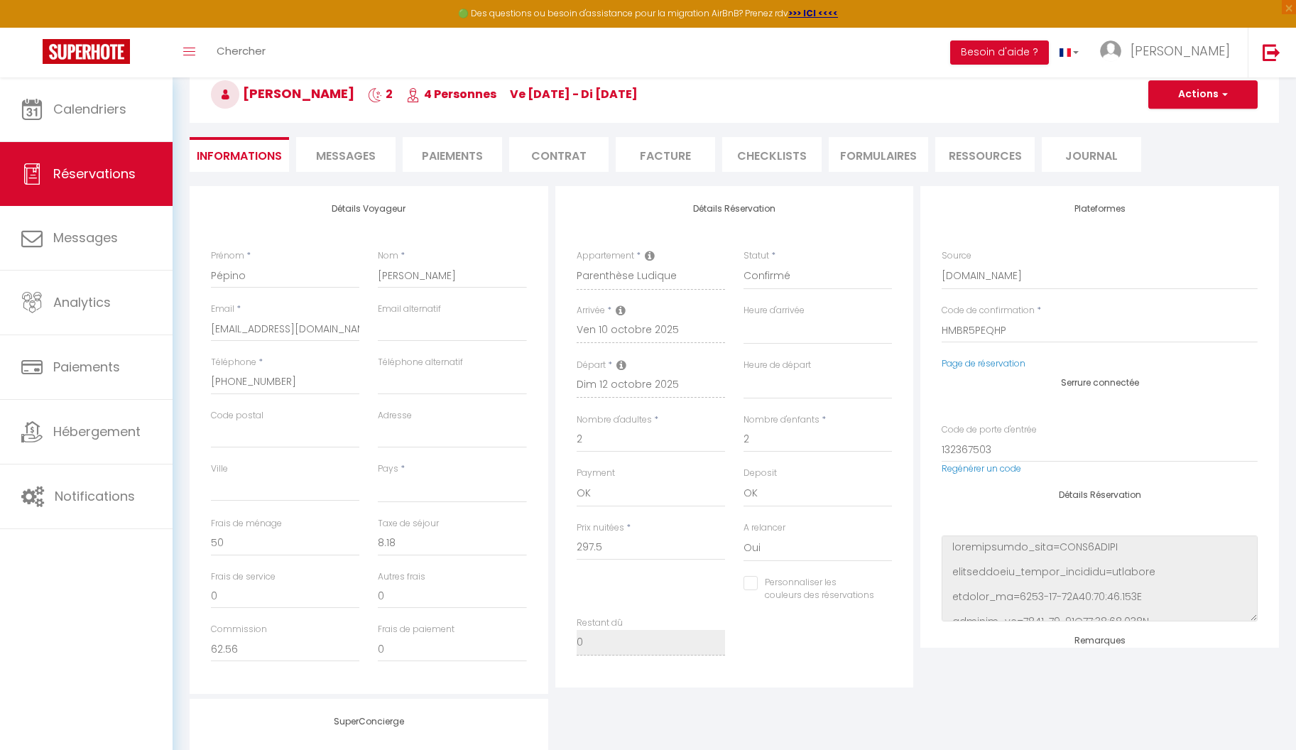
select select
select index
checkbox input "false"
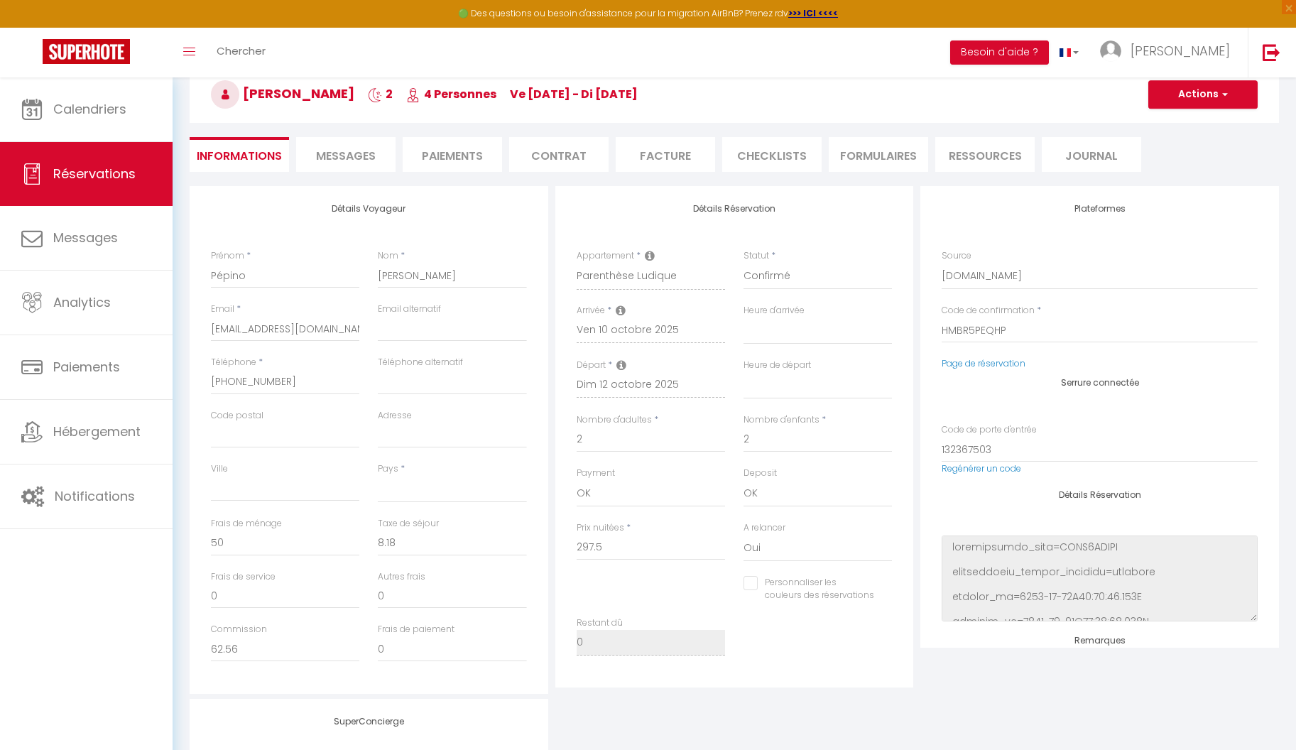
select select
select index
checkbox input "false"
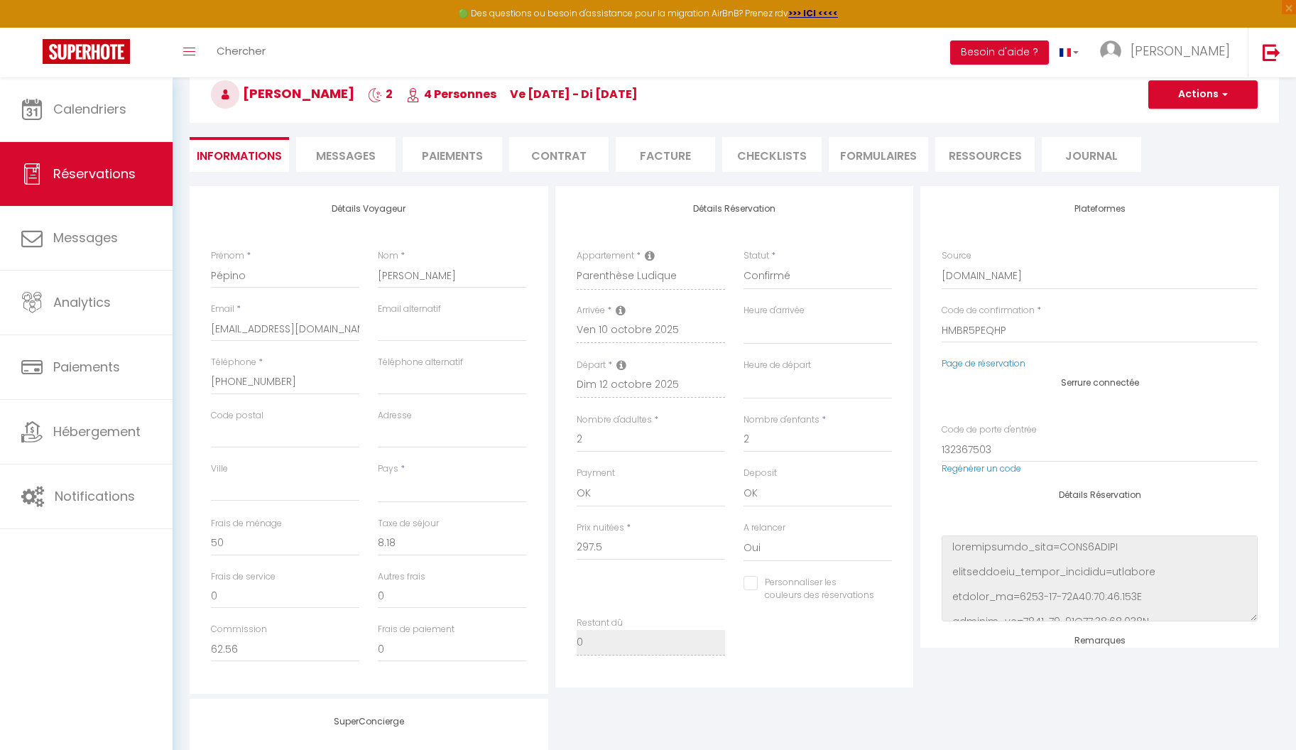
select select
select index
checkbox input "false"
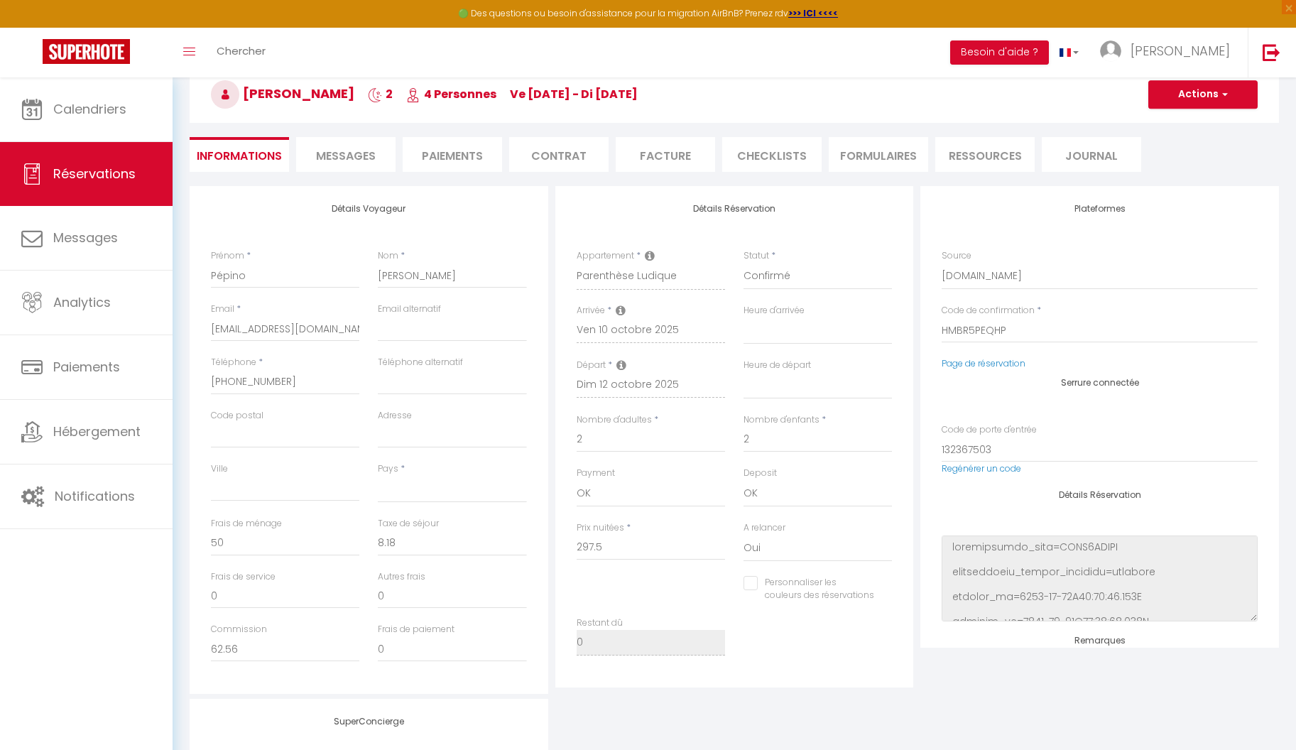
select select
select index
checkbox input "false"
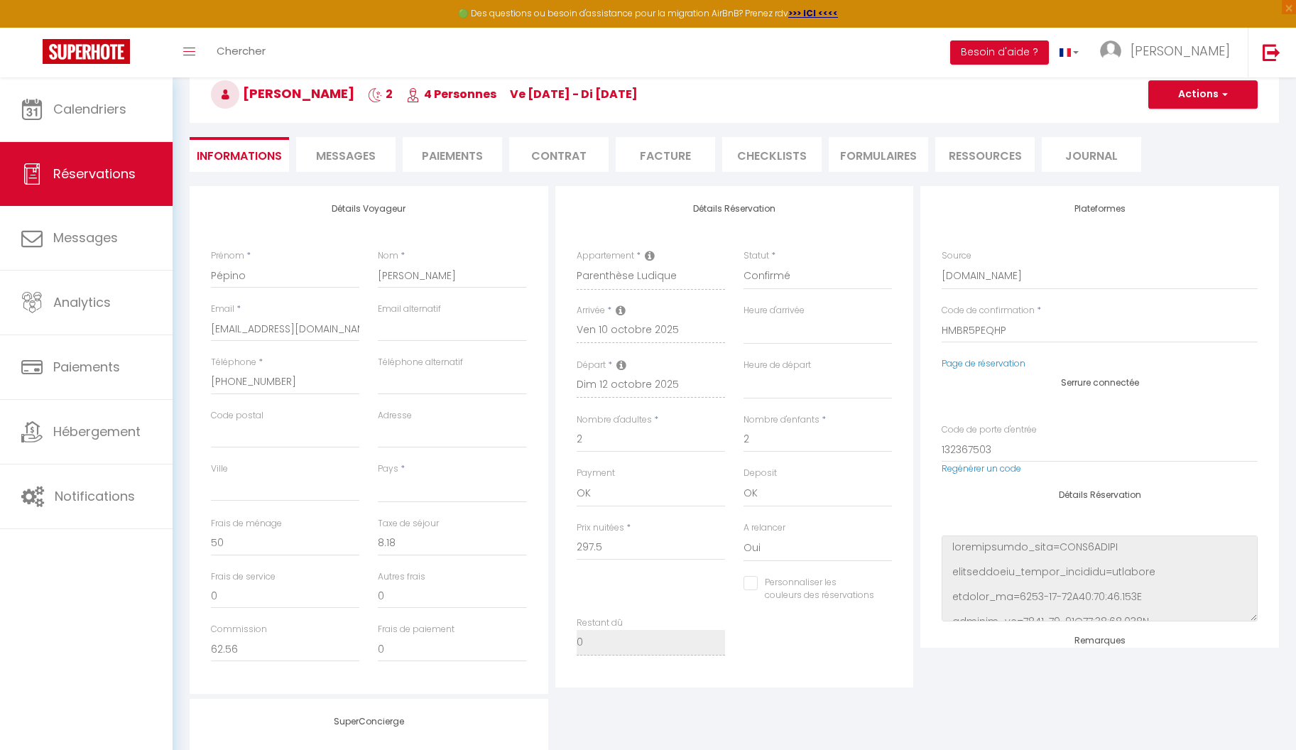
select select
select index
checkbox input "false"
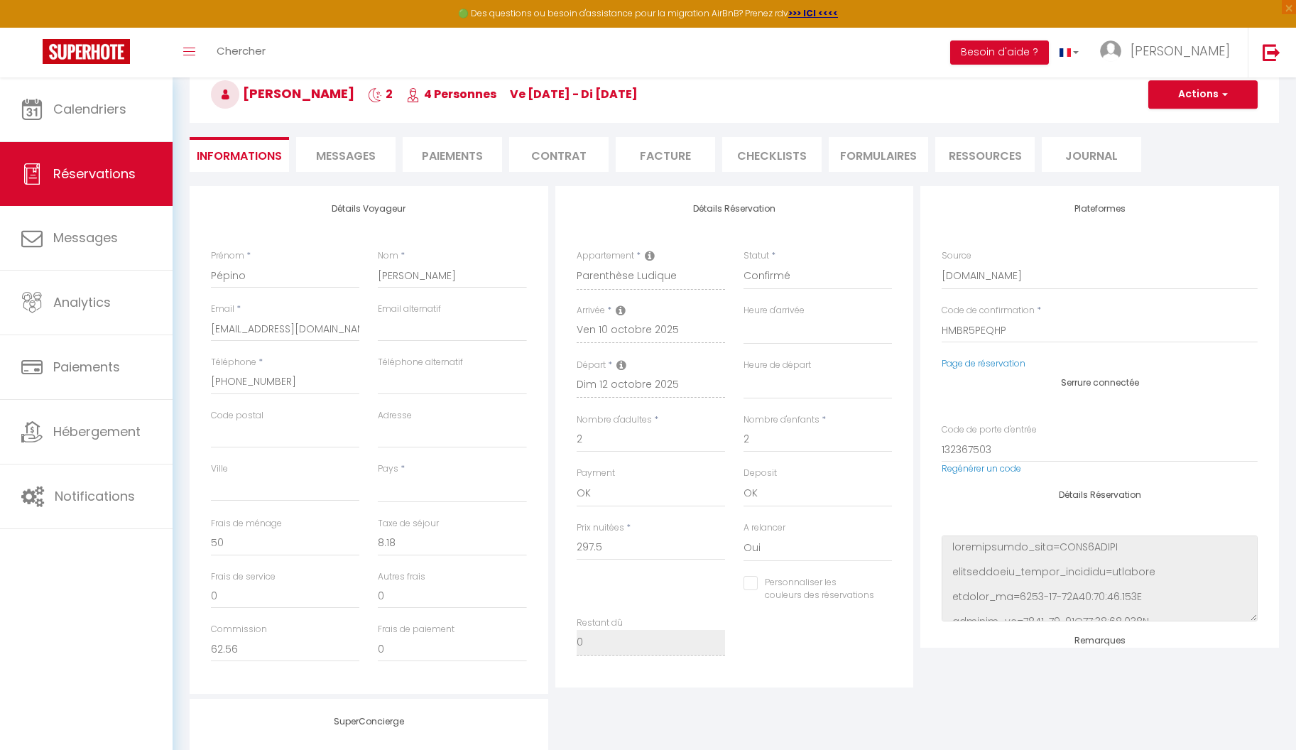
select select
select index
checkbox input "false"
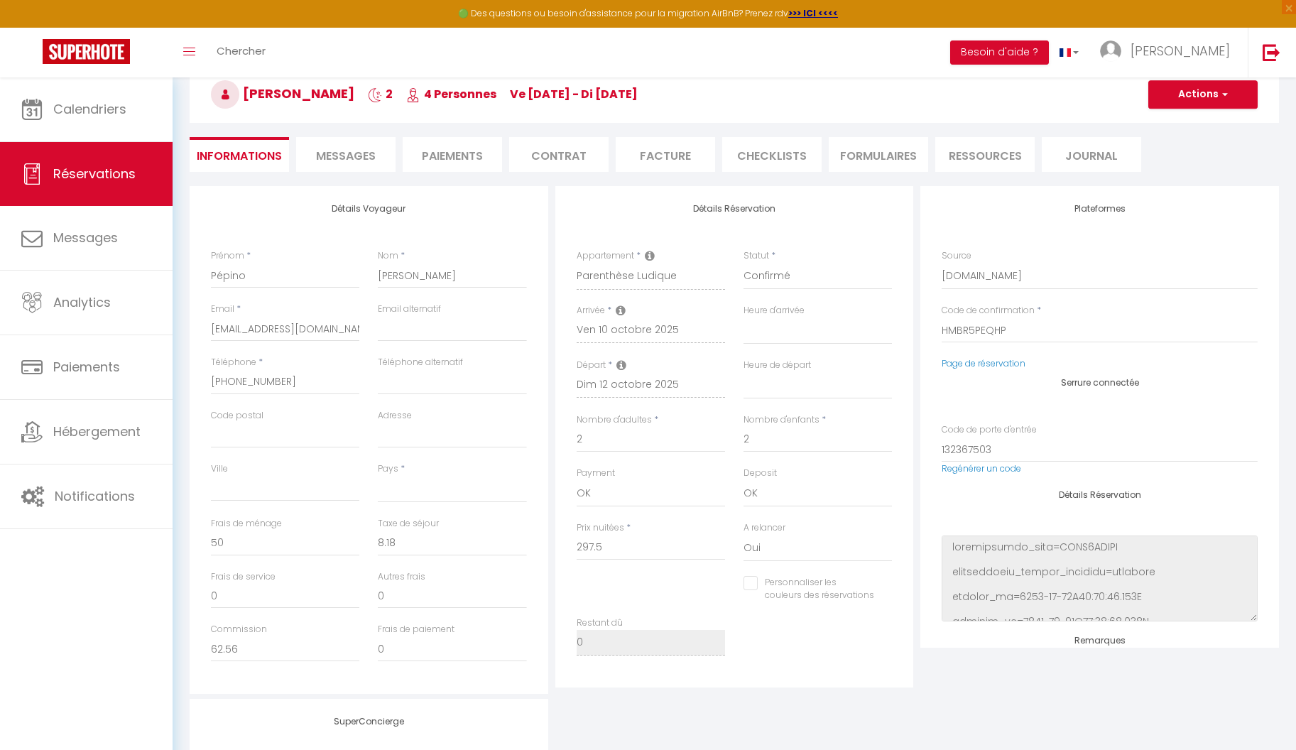
select select
select index
checkbox input "false"
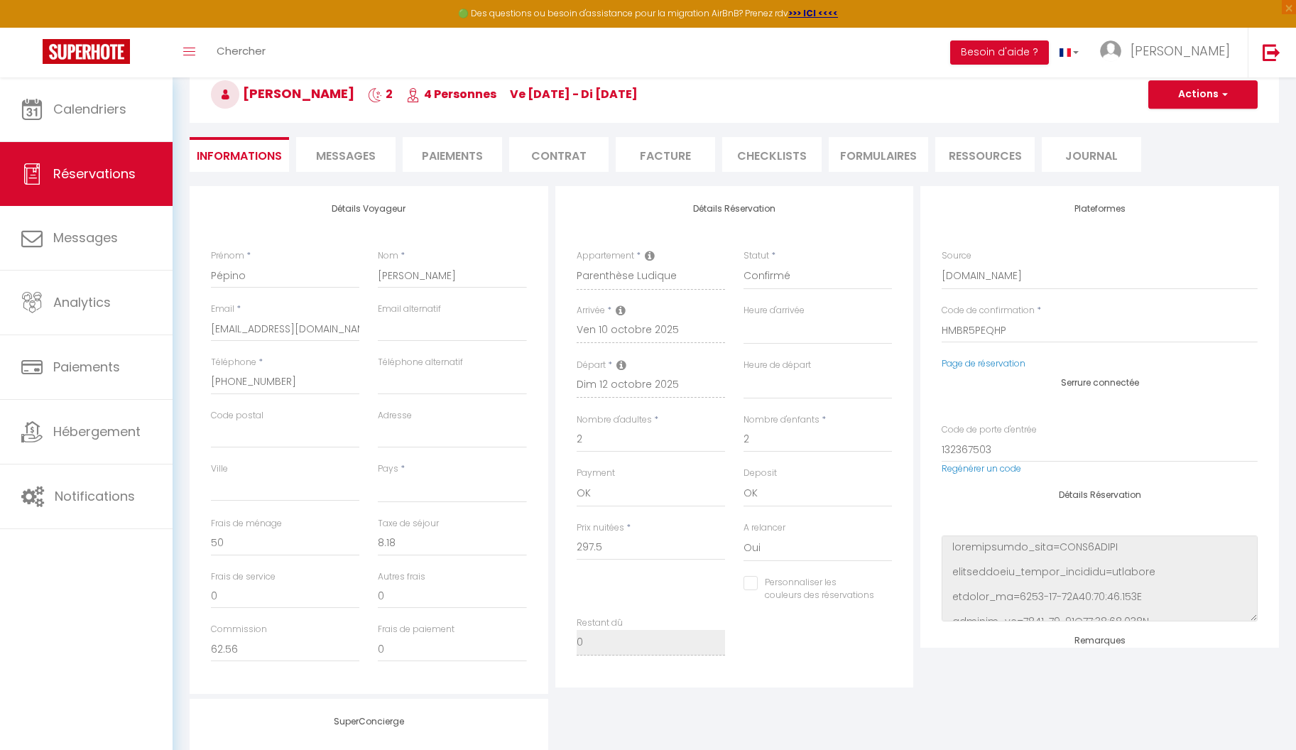
select select
select index
checkbox input "false"
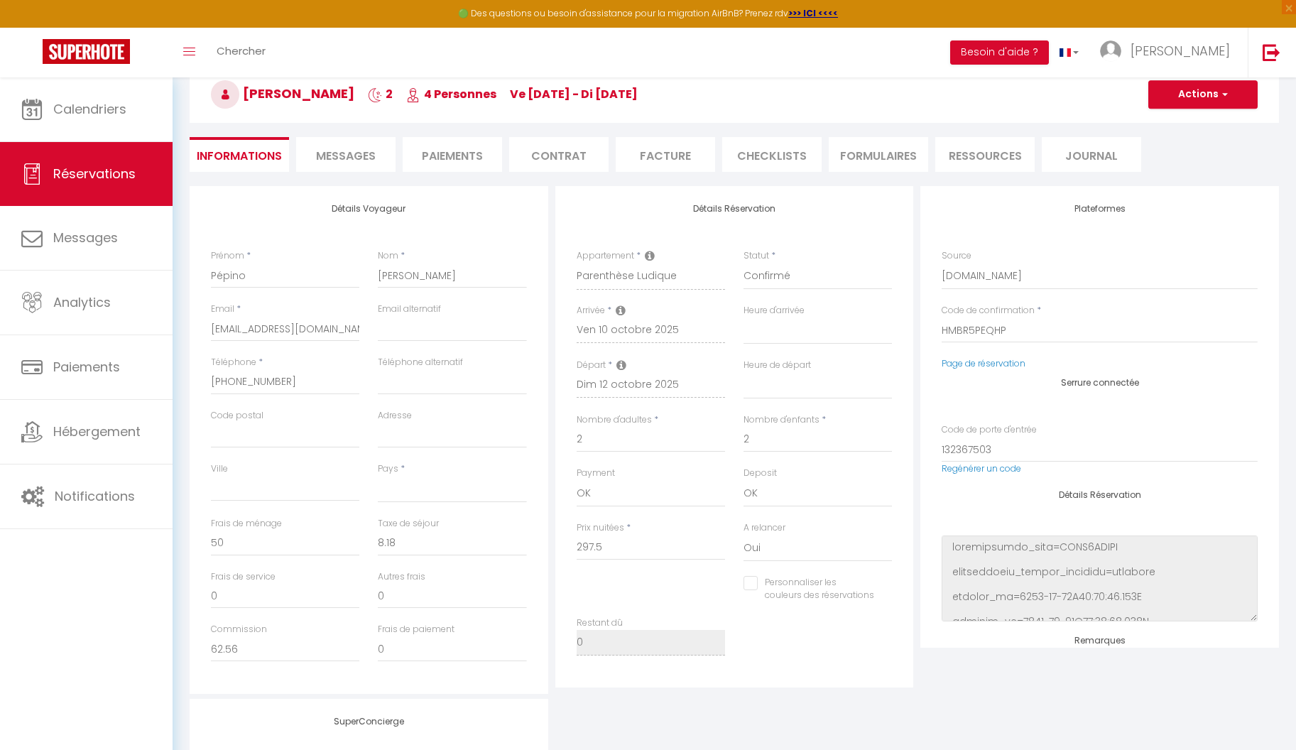
select select
select index
checkbox input "false"
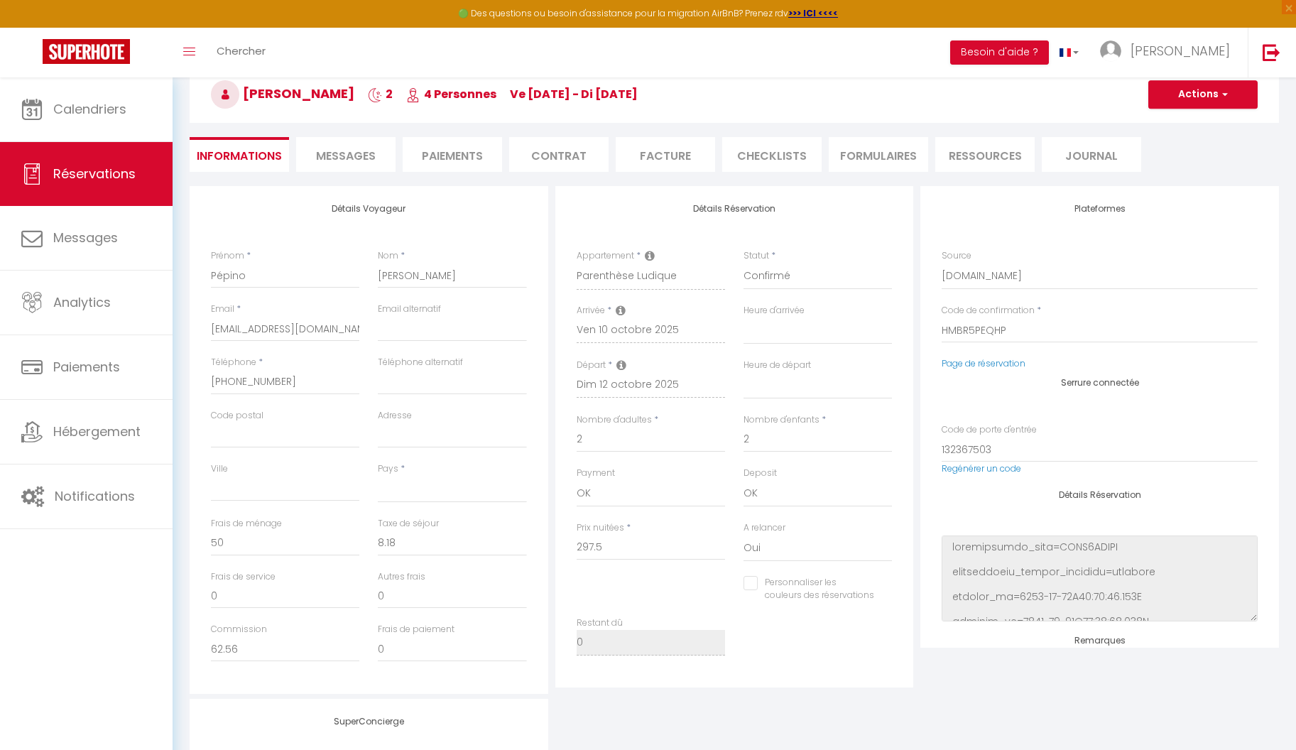
select select
select index
checkbox input "false"
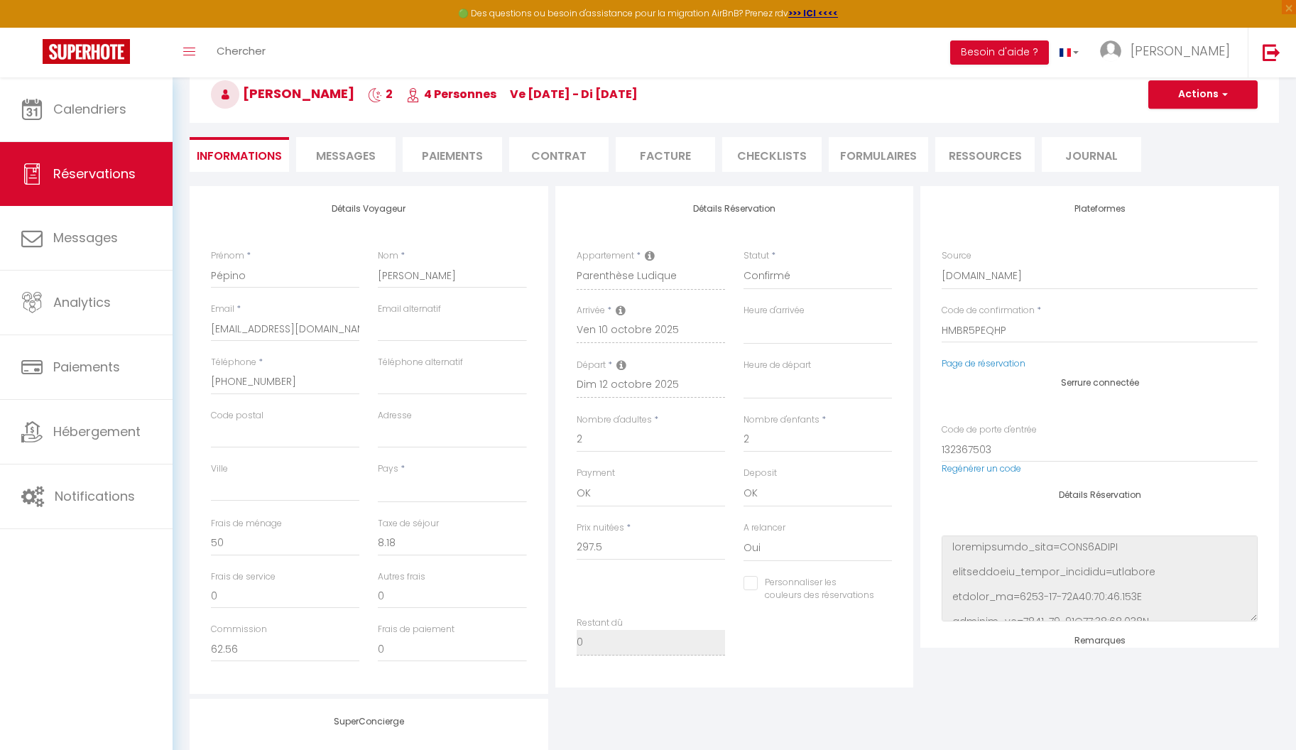
select select
select index
checkbox input "false"
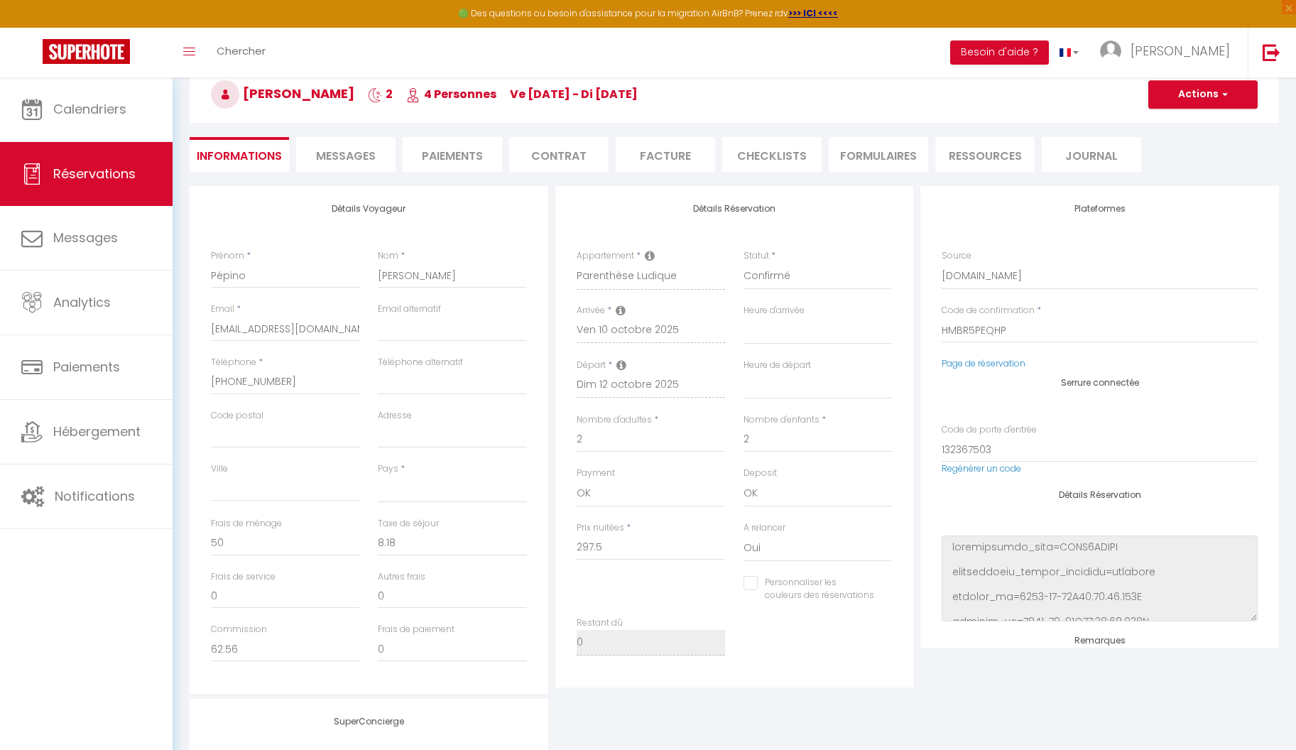
select select
select index
checkbox input "false"
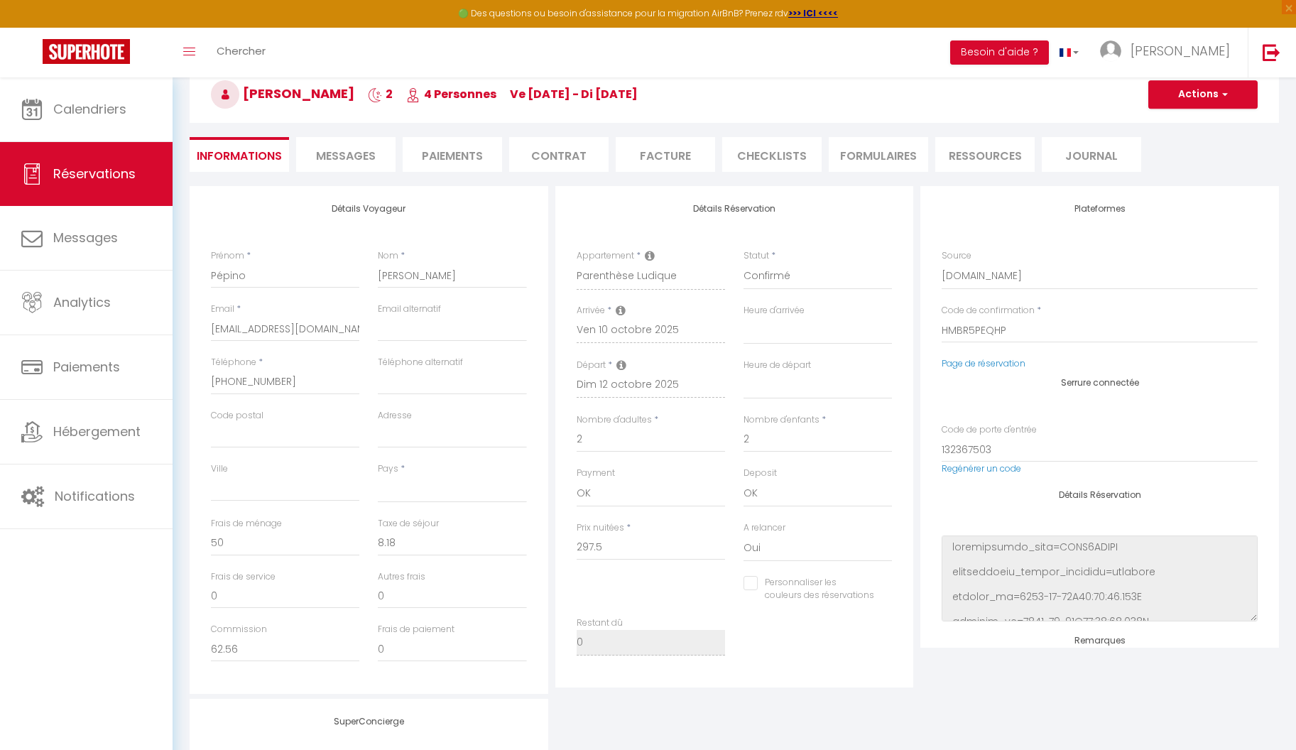
select select
select index
checkbox input "false"
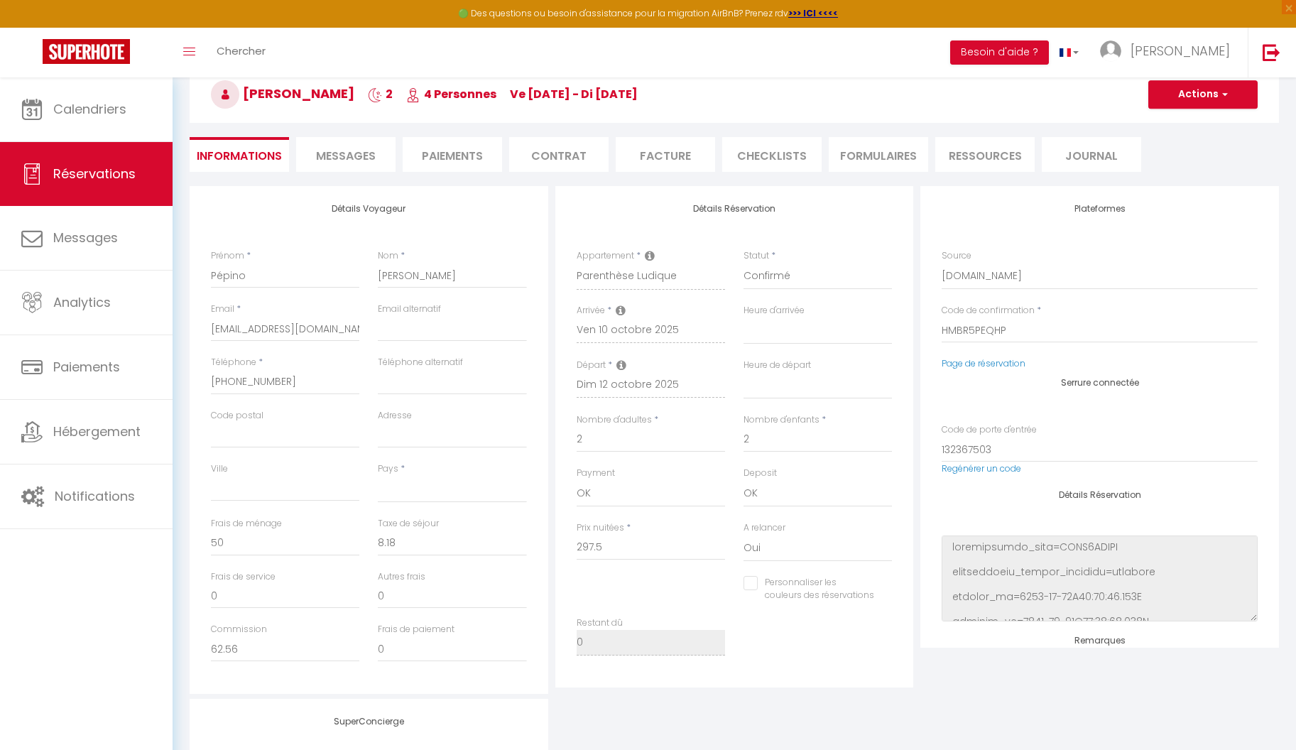
select select
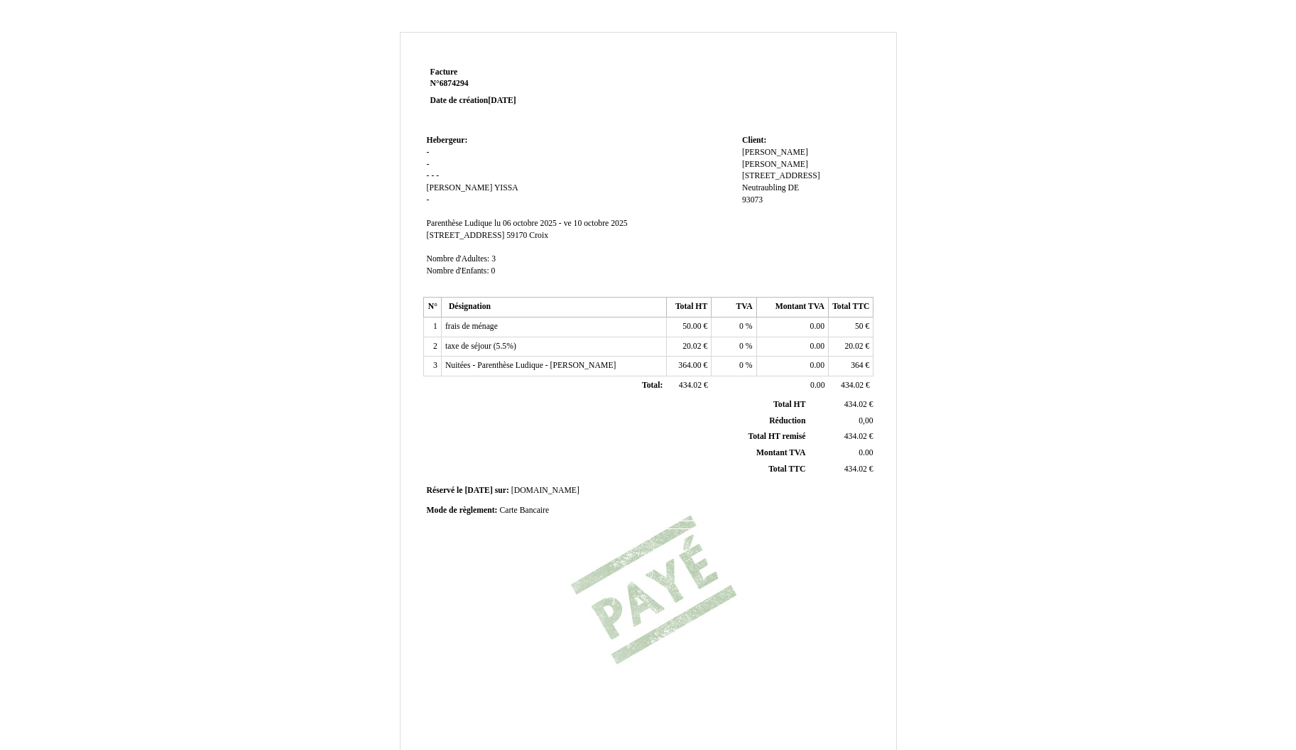
scroll to position [106, 0]
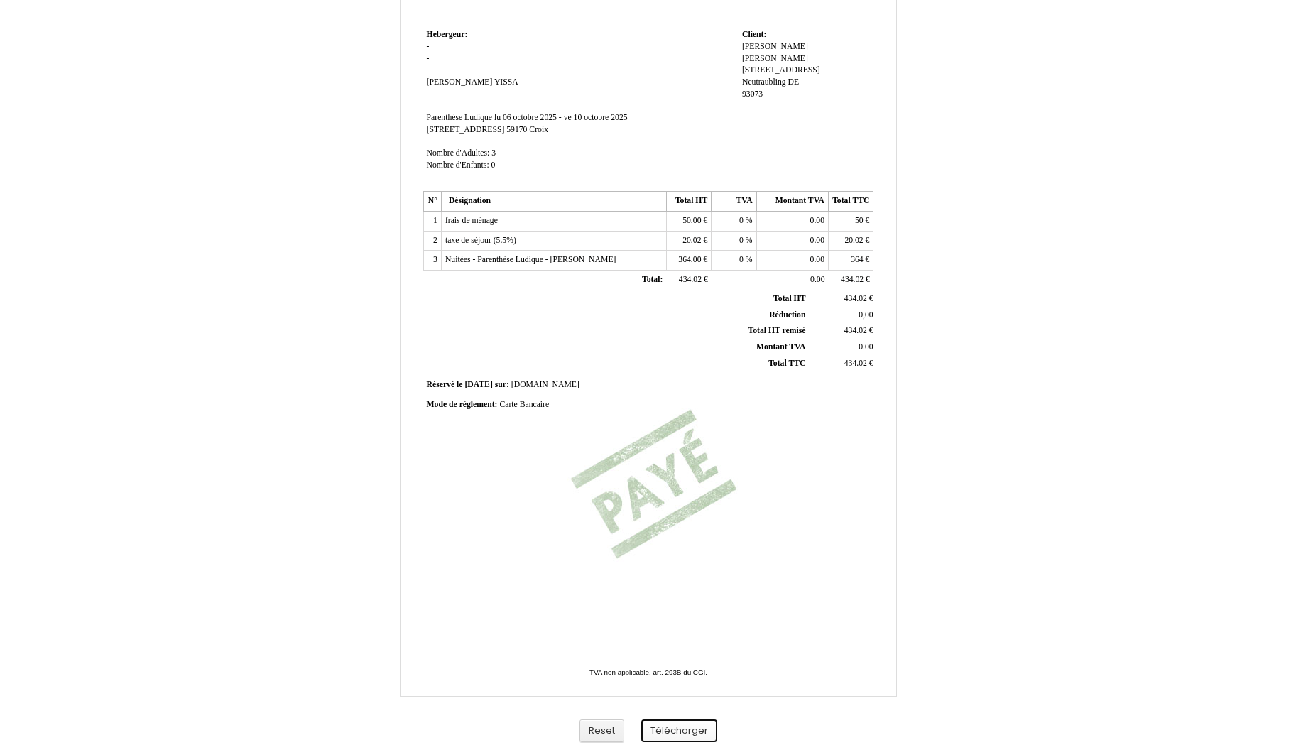
click at [697, 728] on button "Télécharger" at bounding box center [679, 730] width 76 height 23
